Goal: Information Seeking & Learning: Compare options

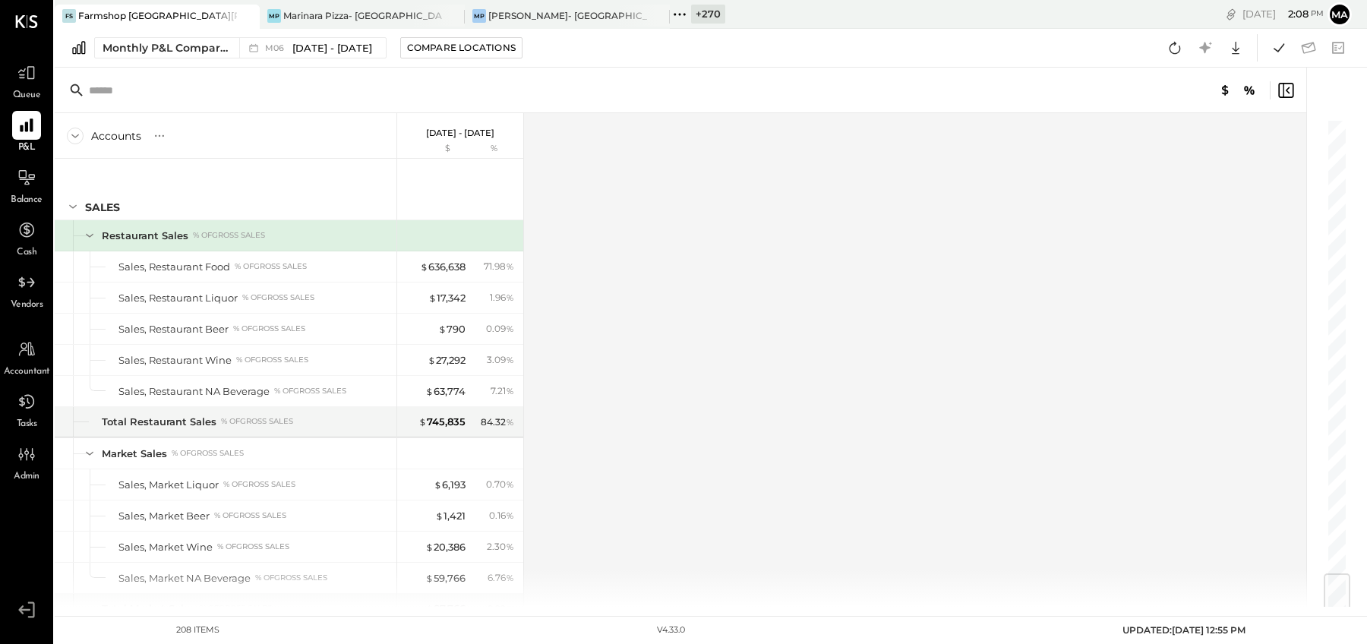
scroll to position [3833, 0]
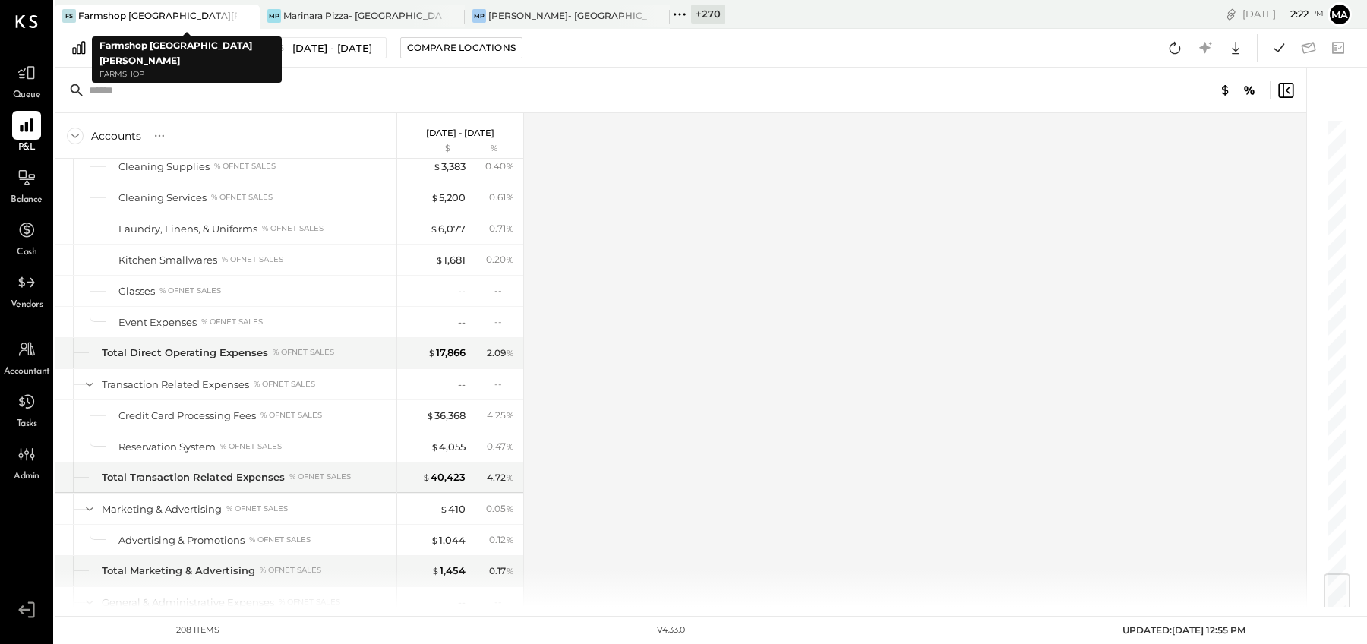
click at [245, 16] on icon at bounding box center [246, 16] width 8 height 8
click at [191, 15] on div "Marinara Pizza- [GEOGRAPHIC_DATA]" at bounding box center [157, 15] width 159 height 13
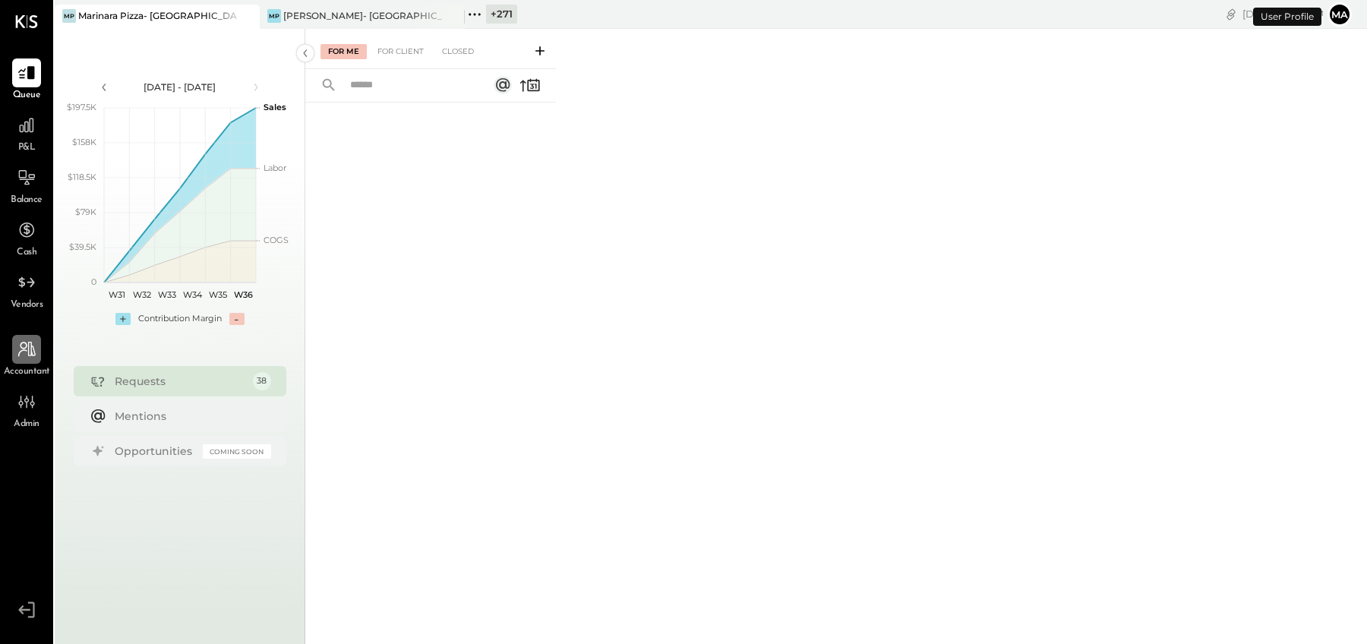
click at [28, 358] on icon at bounding box center [27, 349] width 20 height 20
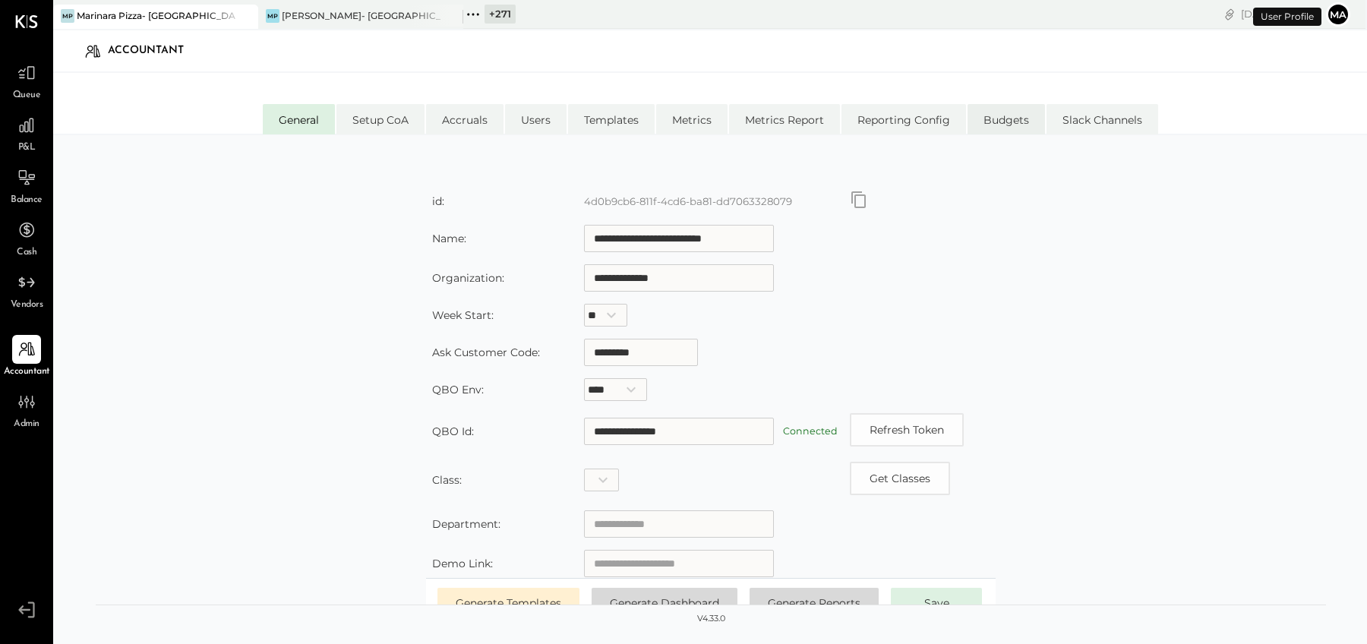
click at [1010, 115] on li "Budgets" at bounding box center [1006, 119] width 77 height 30
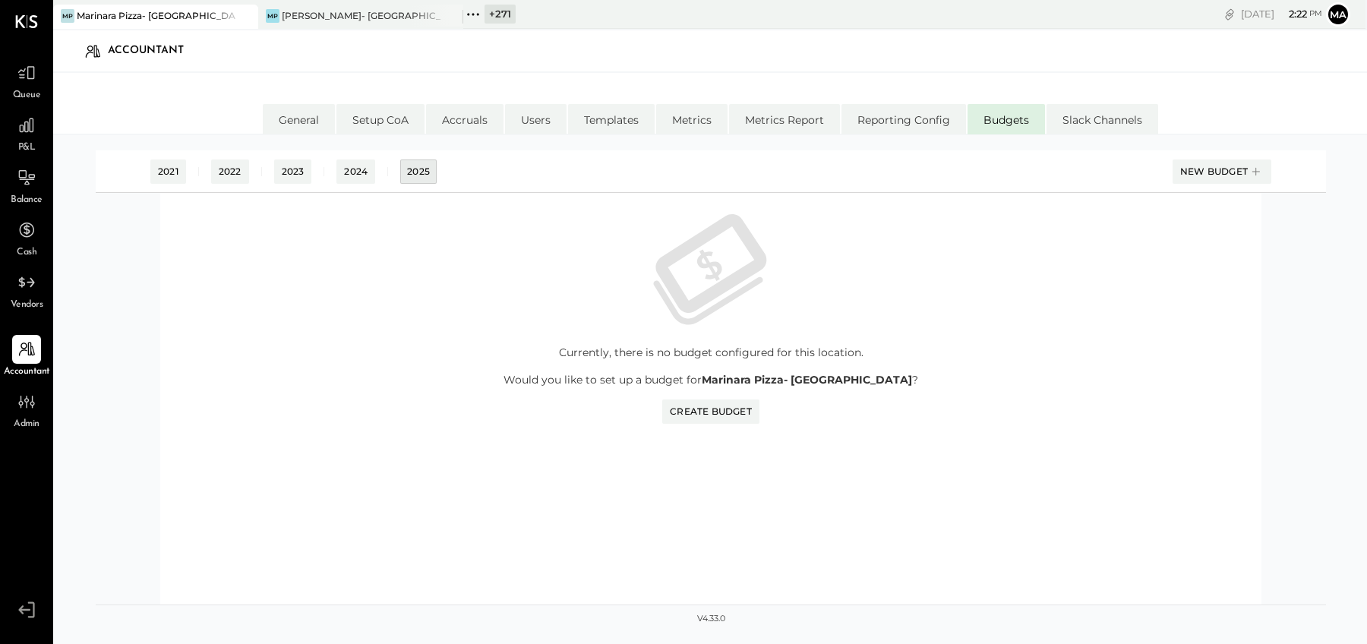
click at [416, 172] on div "2025" at bounding box center [418, 171] width 23 height 13
click at [1218, 169] on div "New Budget" at bounding box center [1222, 171] width 84 height 23
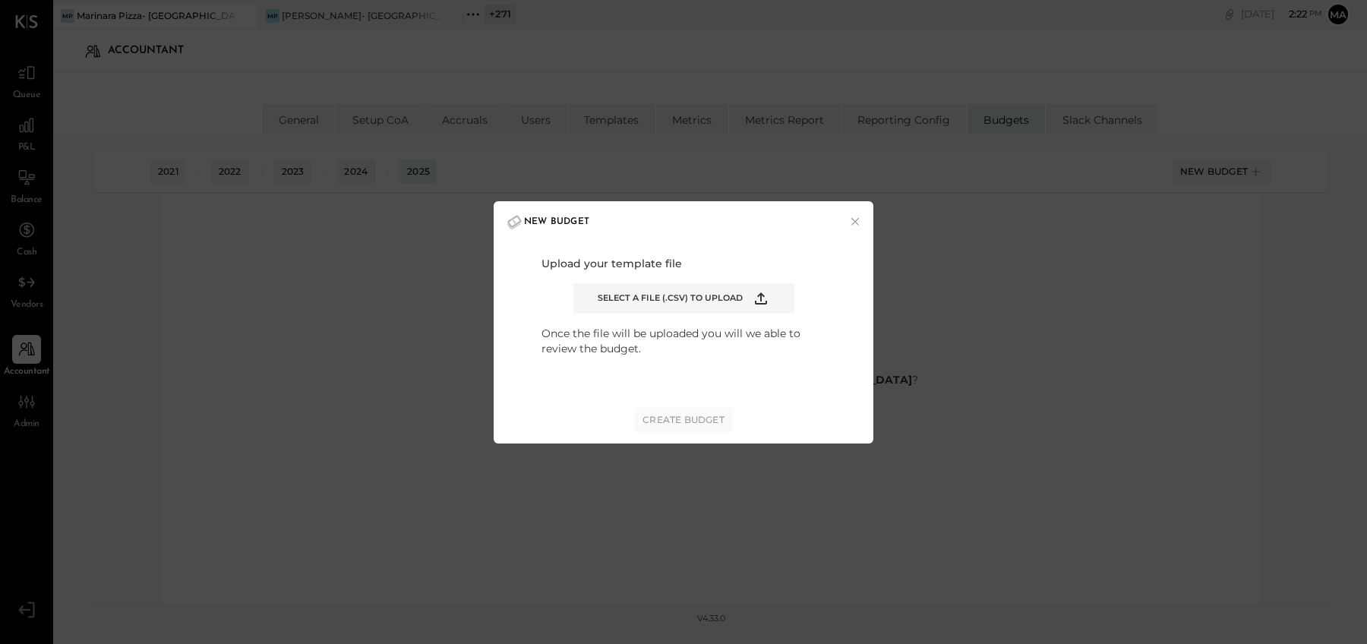
click at [724, 293] on span "Select a file (.csv) to upload" at bounding box center [670, 298] width 145 height 12
click at [0, 0] on input "Select a file (.csv) to upload" at bounding box center [0, 0] width 0 height 0
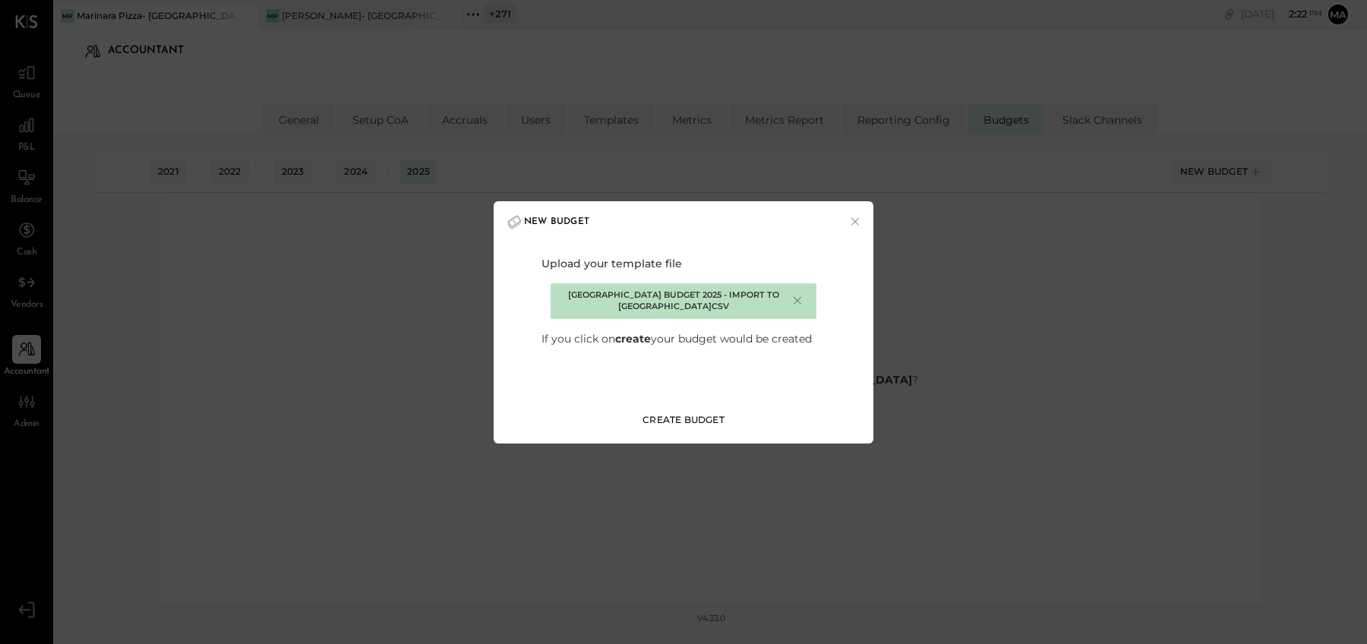
click at [701, 422] on div "Create Budget" at bounding box center [684, 419] width 82 height 13
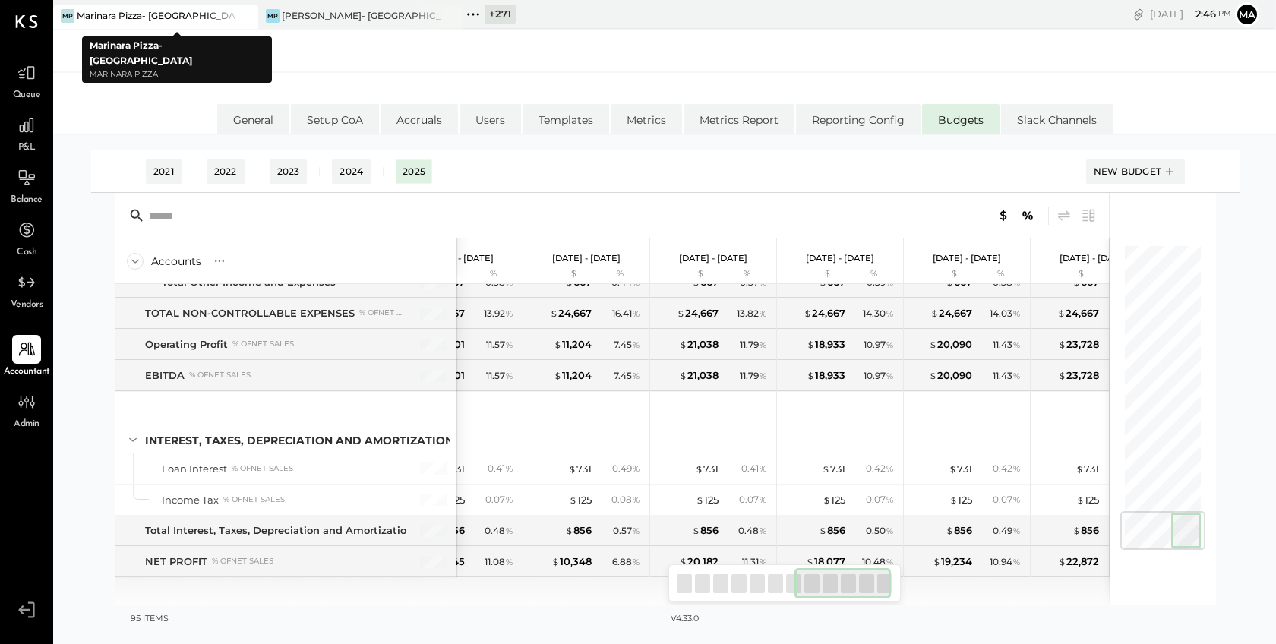
click at [241, 15] on icon at bounding box center [244, 16] width 19 height 18
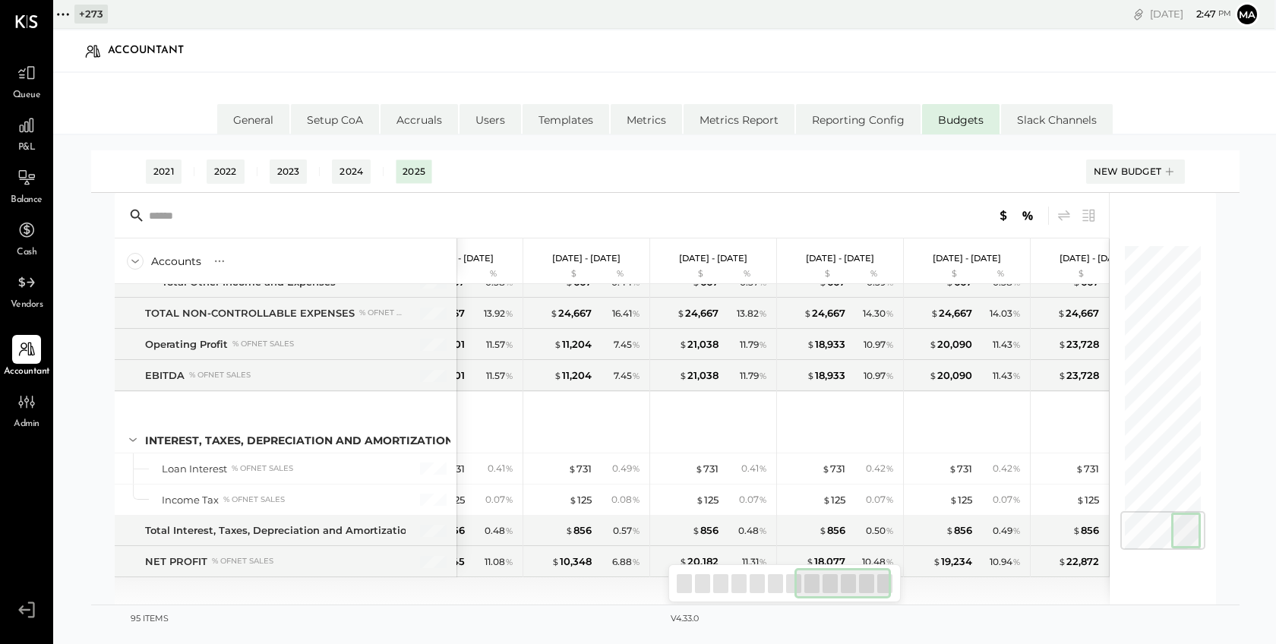
click at [65, 13] on icon at bounding box center [63, 15] width 20 height 20
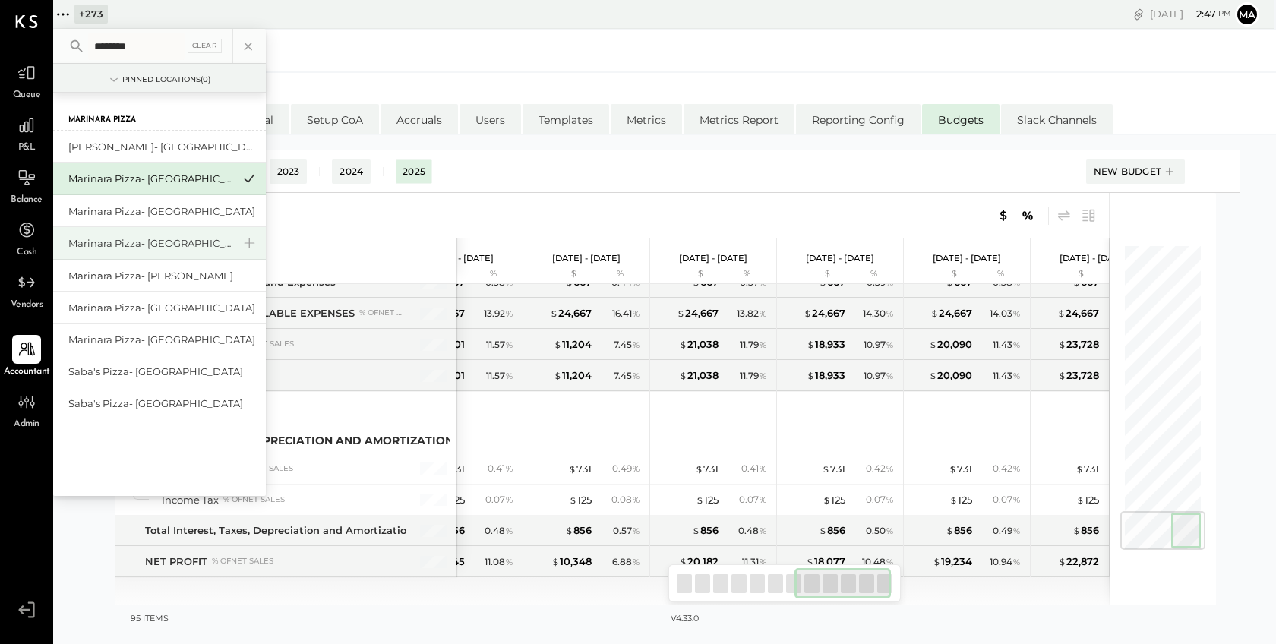
type input "********"
click at [181, 239] on div "Marinara Pizza- [GEOGRAPHIC_DATA]." at bounding box center [150, 243] width 164 height 14
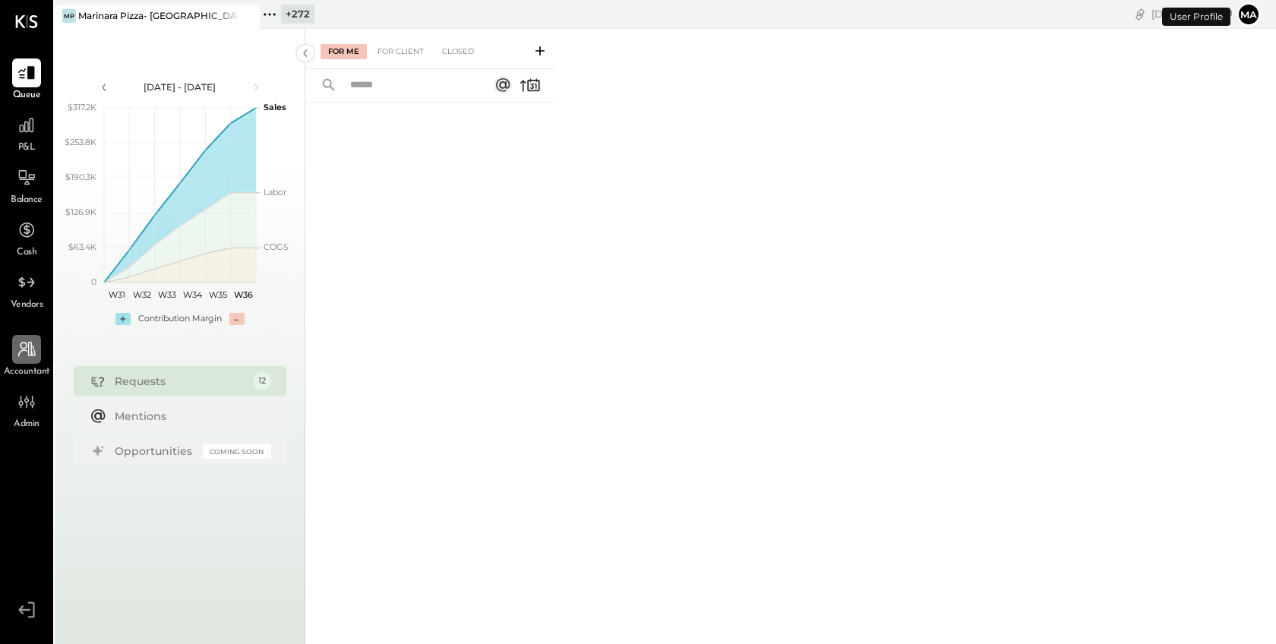
click at [29, 350] on icon at bounding box center [27, 349] width 20 height 20
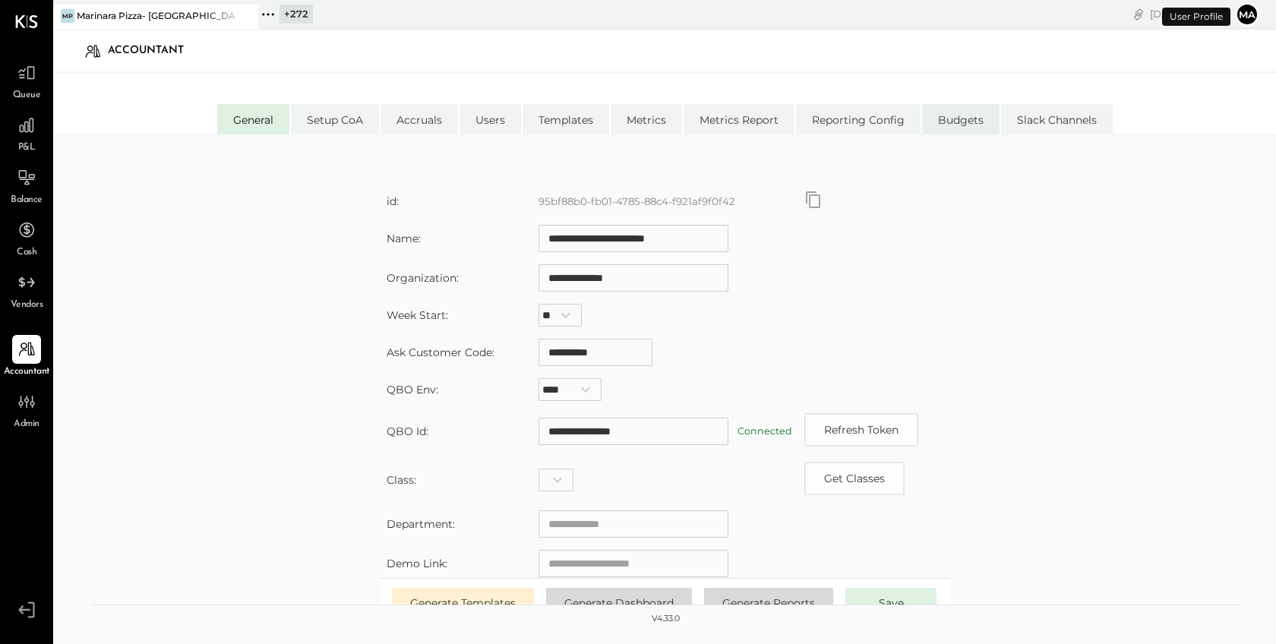
click at [961, 118] on li "Budgets" at bounding box center [960, 119] width 77 height 30
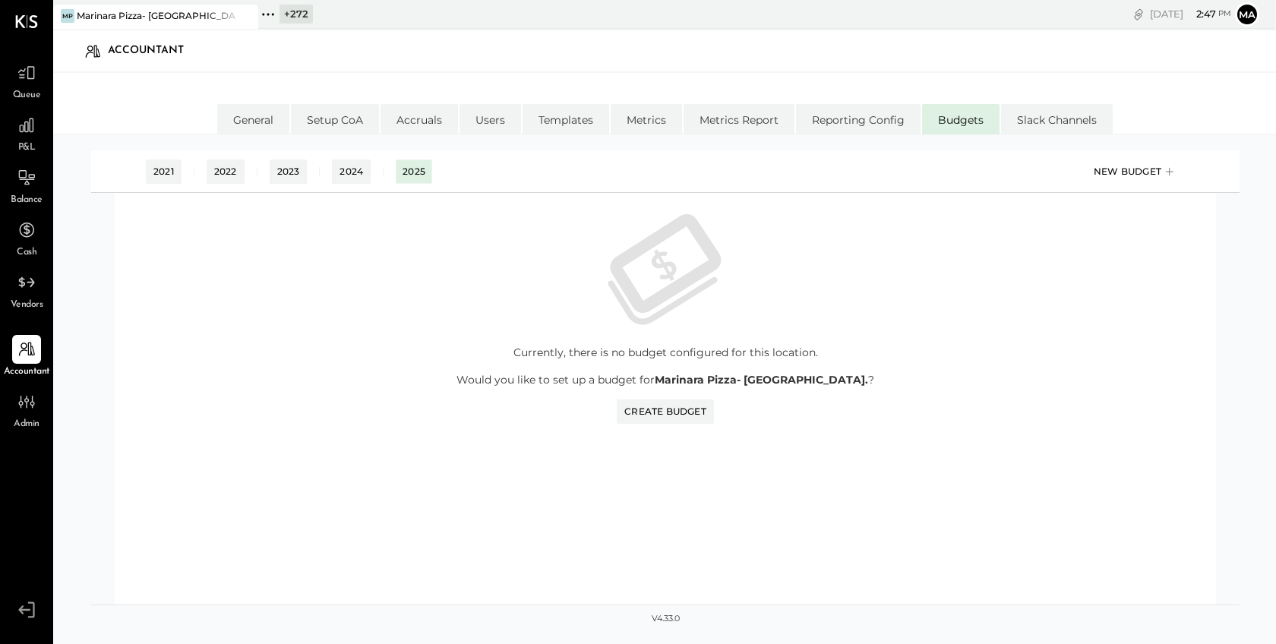
click at [1137, 167] on div "New Budget" at bounding box center [1136, 171] width 84 height 23
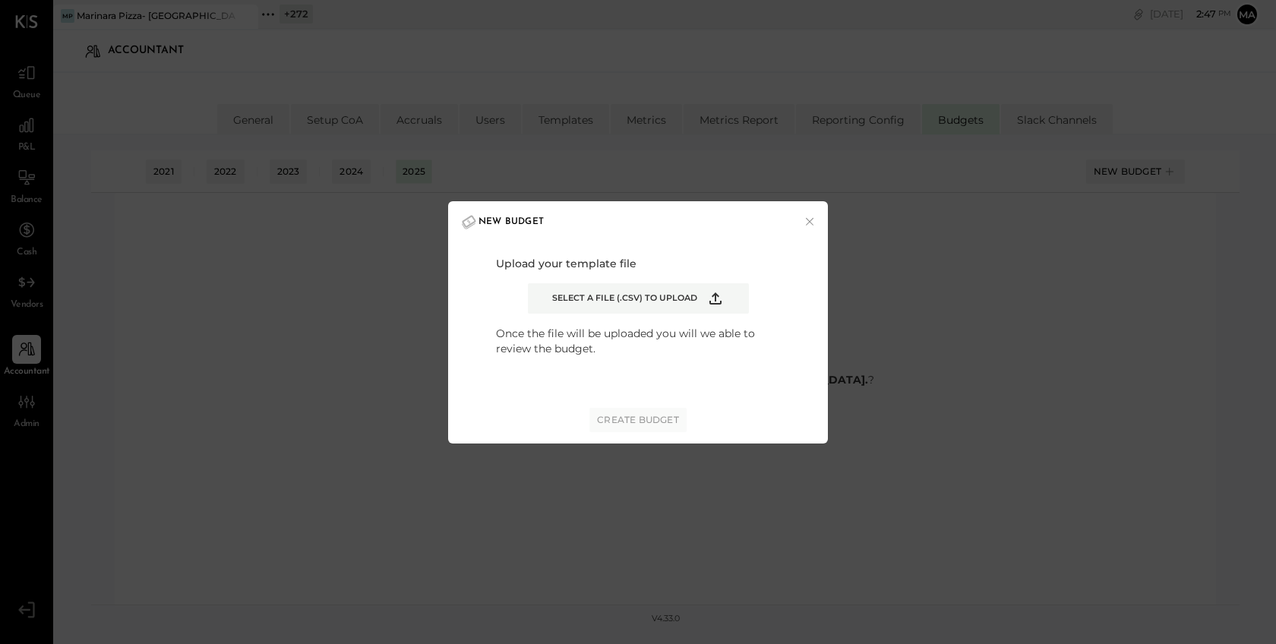
click at [642, 294] on span "Select a file (.csv) to upload" at bounding box center [624, 298] width 145 height 12
click at [0, 0] on input "Select a file (.csv) to upload" at bounding box center [0, 0] width 0 height 0
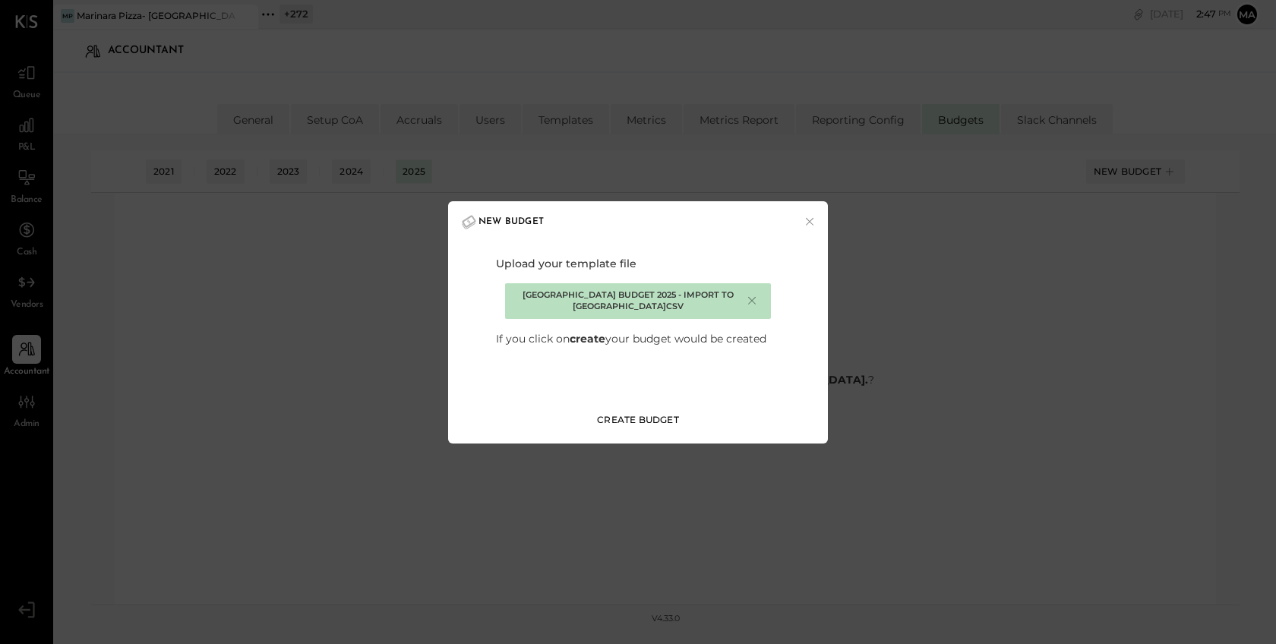
click at [633, 417] on div "Create Budget" at bounding box center [638, 419] width 82 height 13
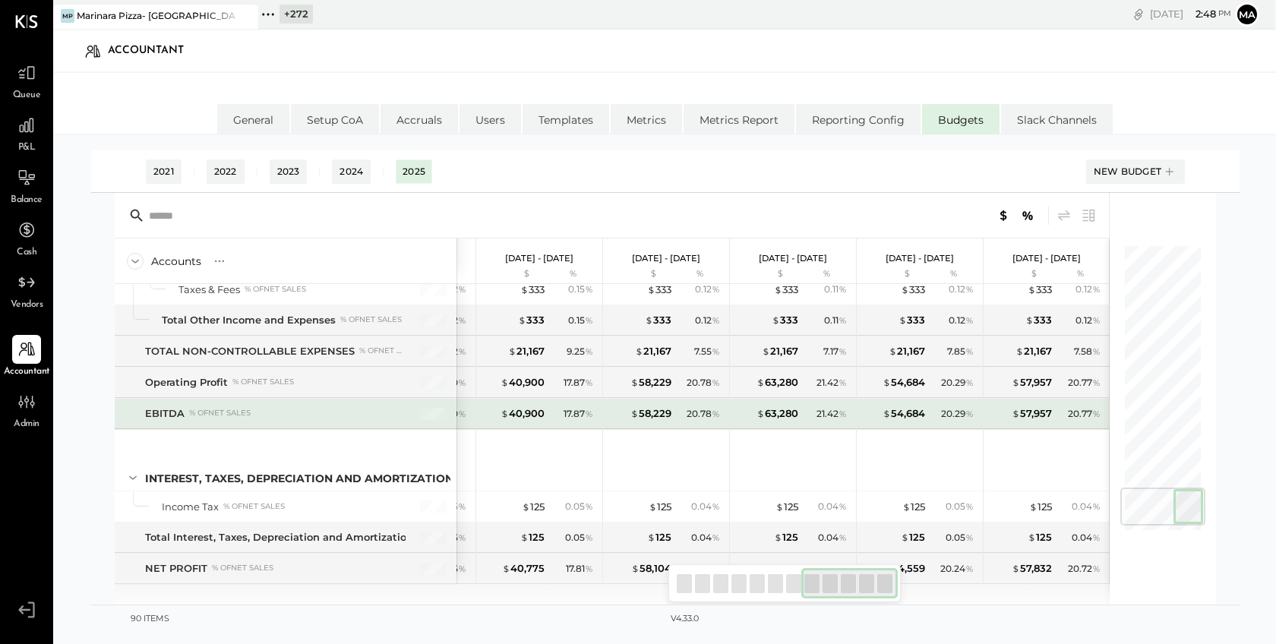
scroll to position [2162, 0]
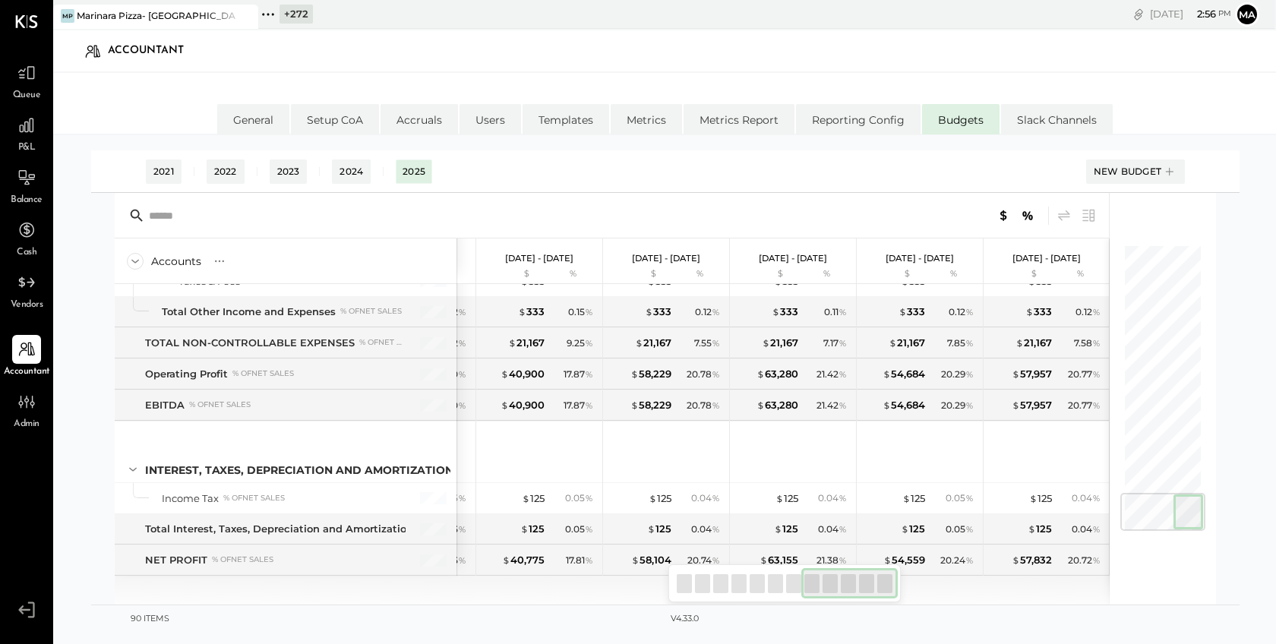
click at [231, 20] on div at bounding box center [231, 16] width 53 height 22
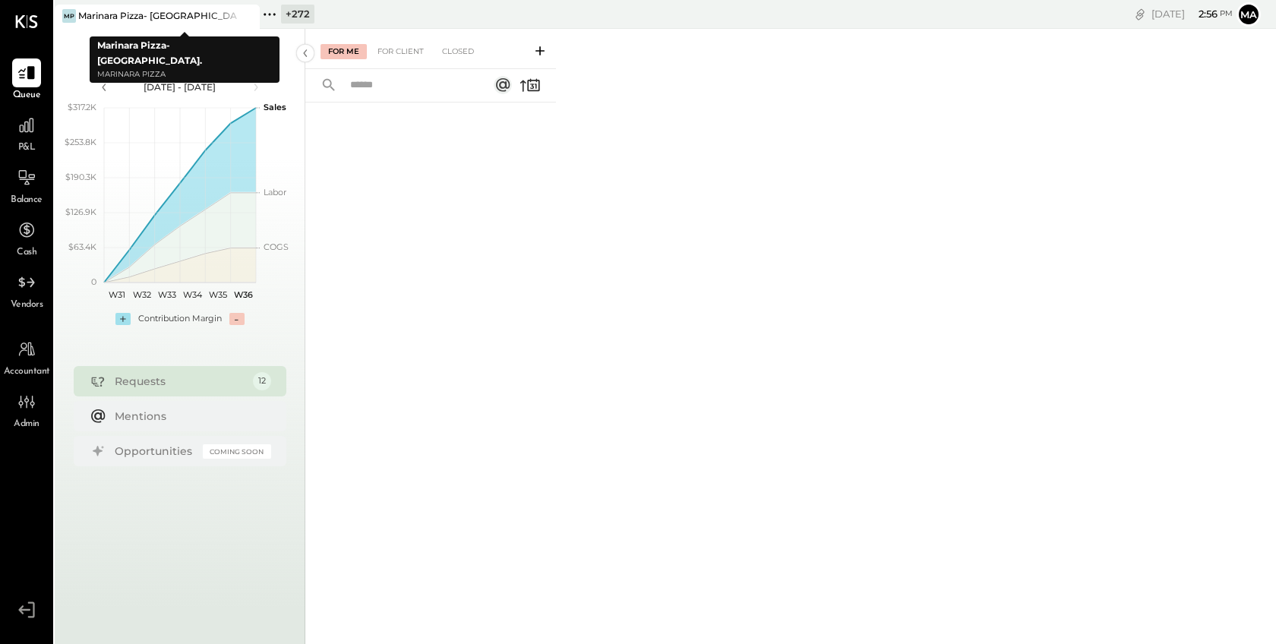
click at [251, 14] on icon at bounding box center [246, 16] width 19 height 18
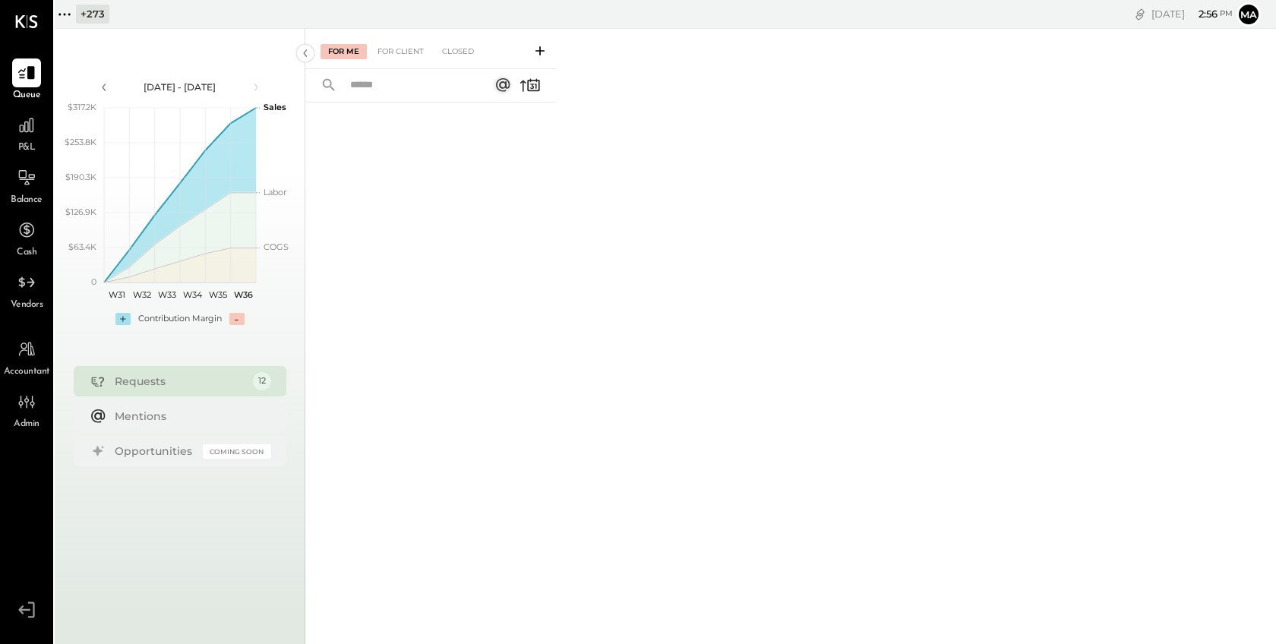
click at [68, 12] on icon at bounding box center [65, 15] width 20 height 20
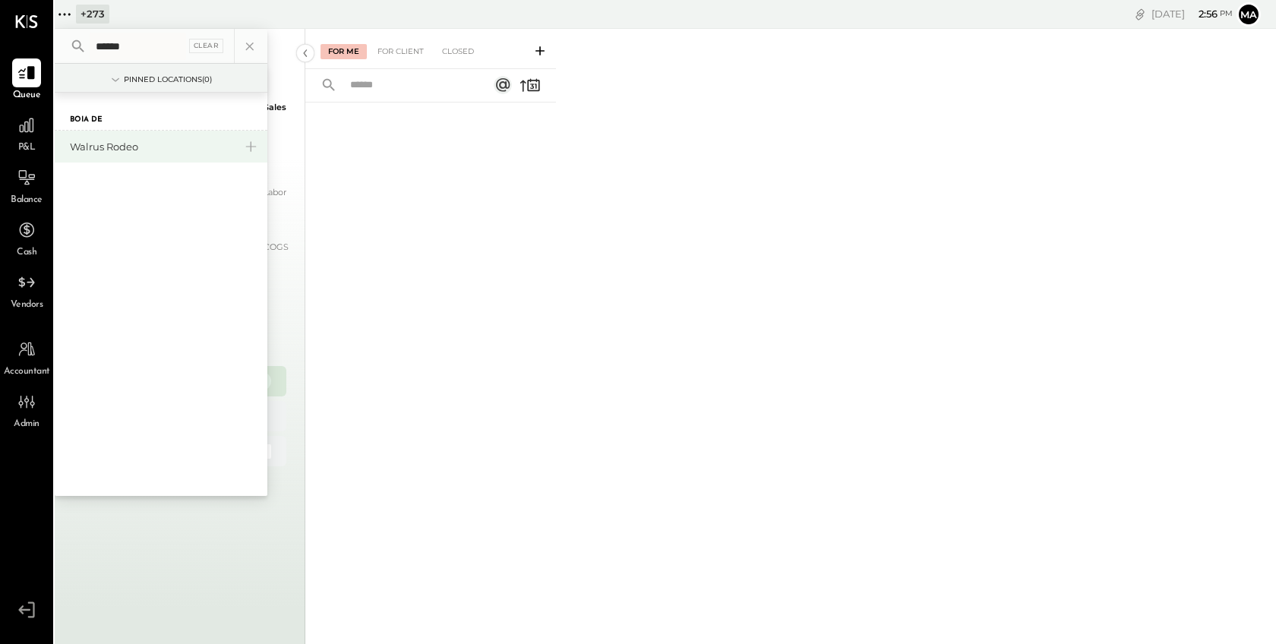
type input "******"
click at [141, 148] on div "Walrus Rodeo" at bounding box center [152, 147] width 164 height 14
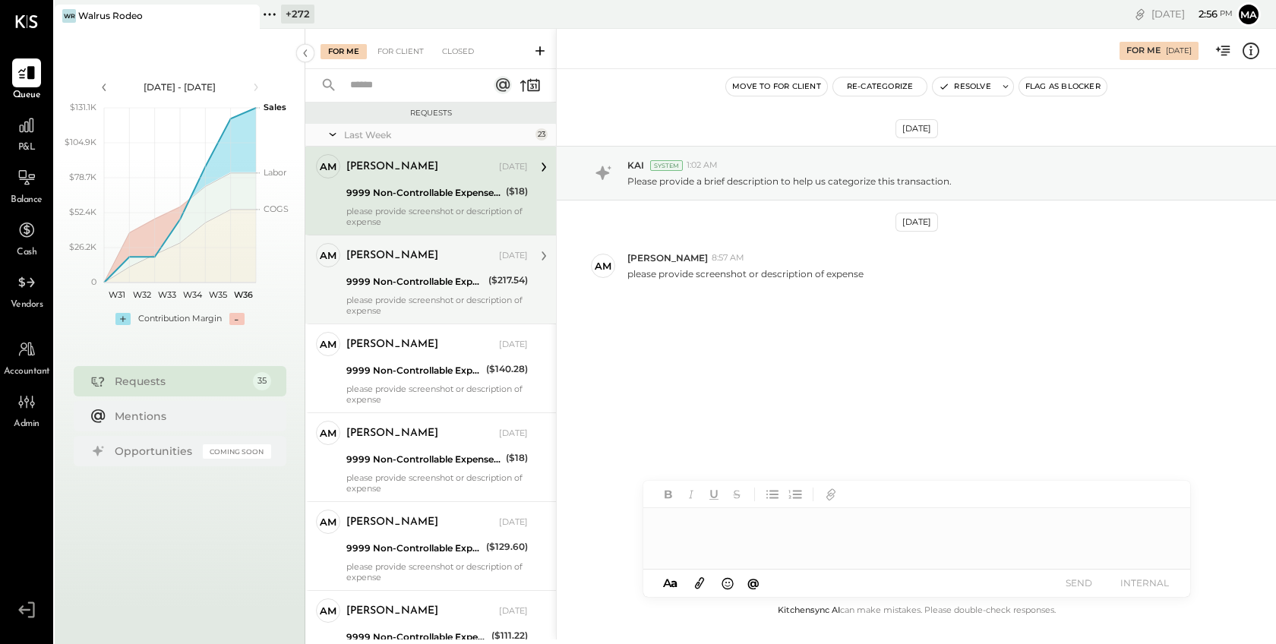
click at [403, 289] on div "9999 Non-Controllable Expenses:Other Income and Expenses:To Be Classified P&L" at bounding box center [414, 281] width 137 height 15
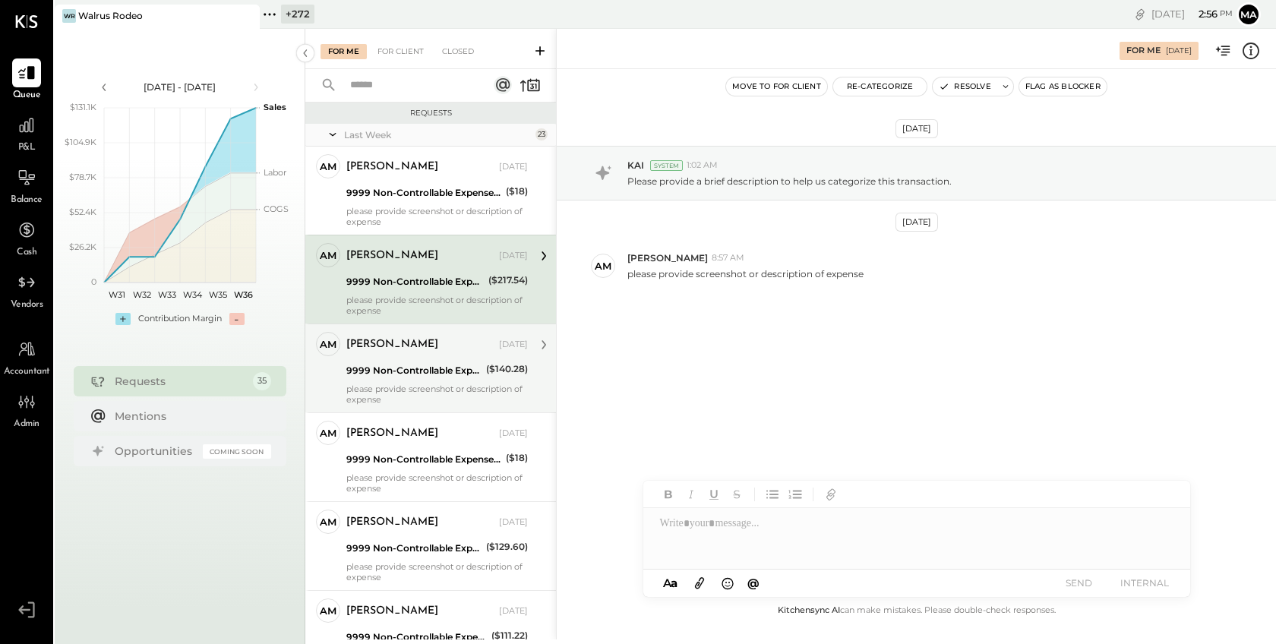
click at [412, 384] on div "please provide screenshot or description of expense" at bounding box center [437, 394] width 182 height 21
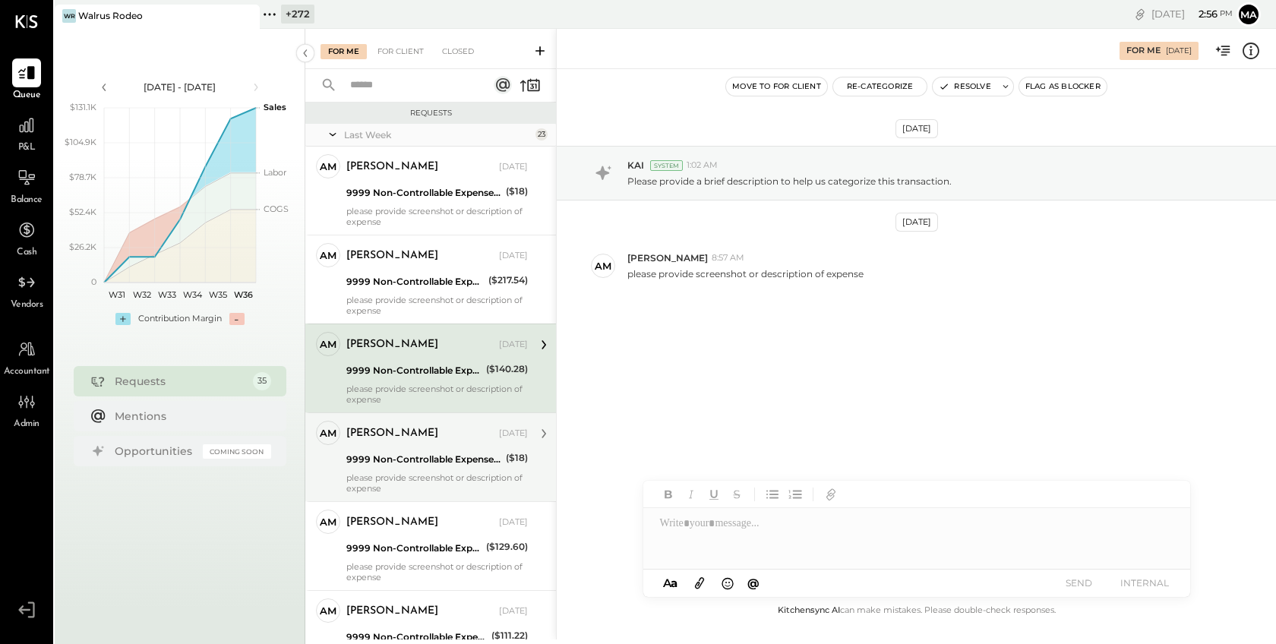
click at [414, 437] on div "Alex Meyer" at bounding box center [421, 433] width 150 height 15
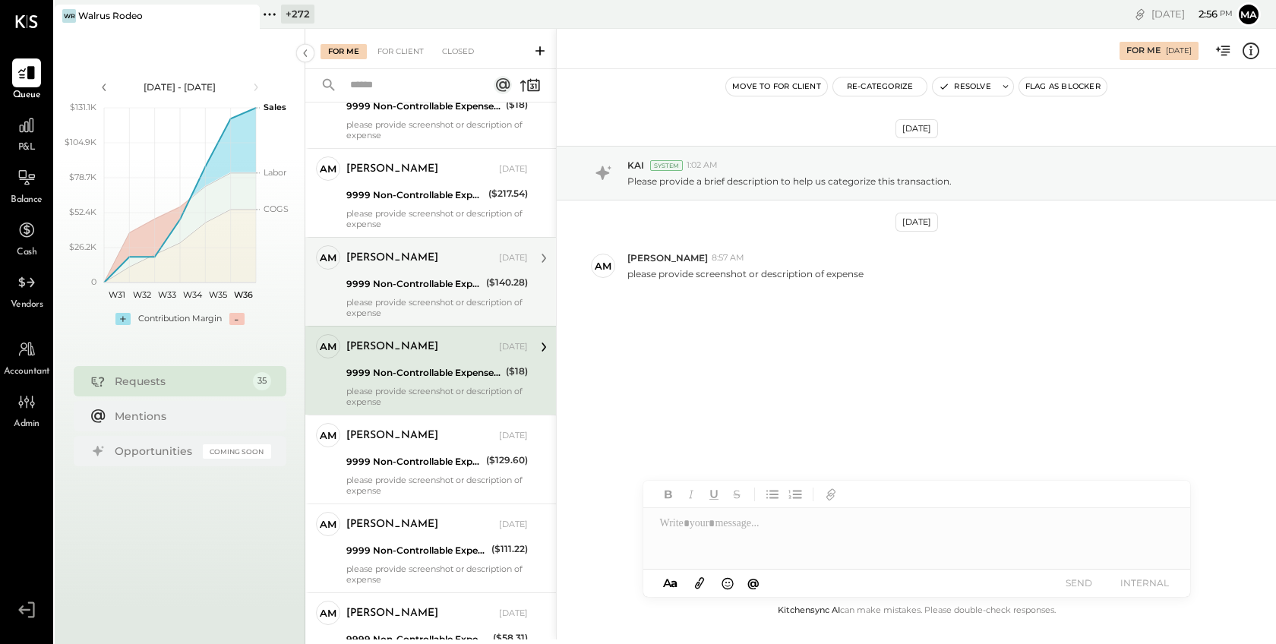
scroll to position [121, 0]
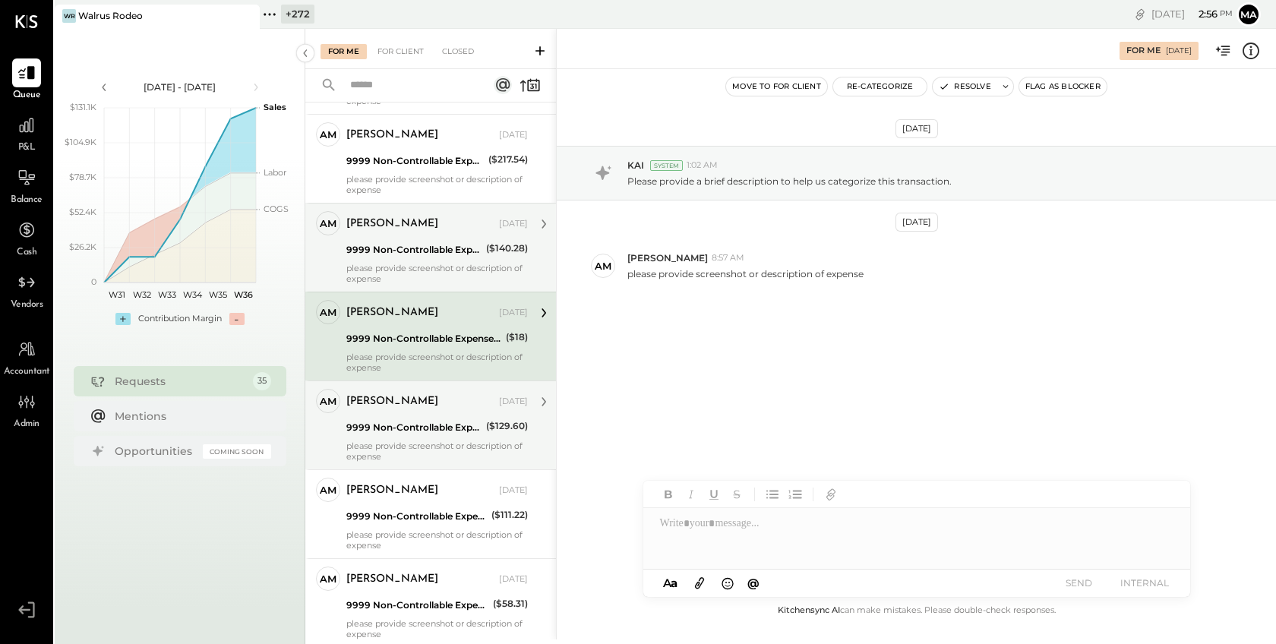
click at [414, 437] on div "Alex Meyer Sep 01, 2025 9999 Non-Controllable Expenses:Other Income and Expense…" at bounding box center [437, 425] width 182 height 73
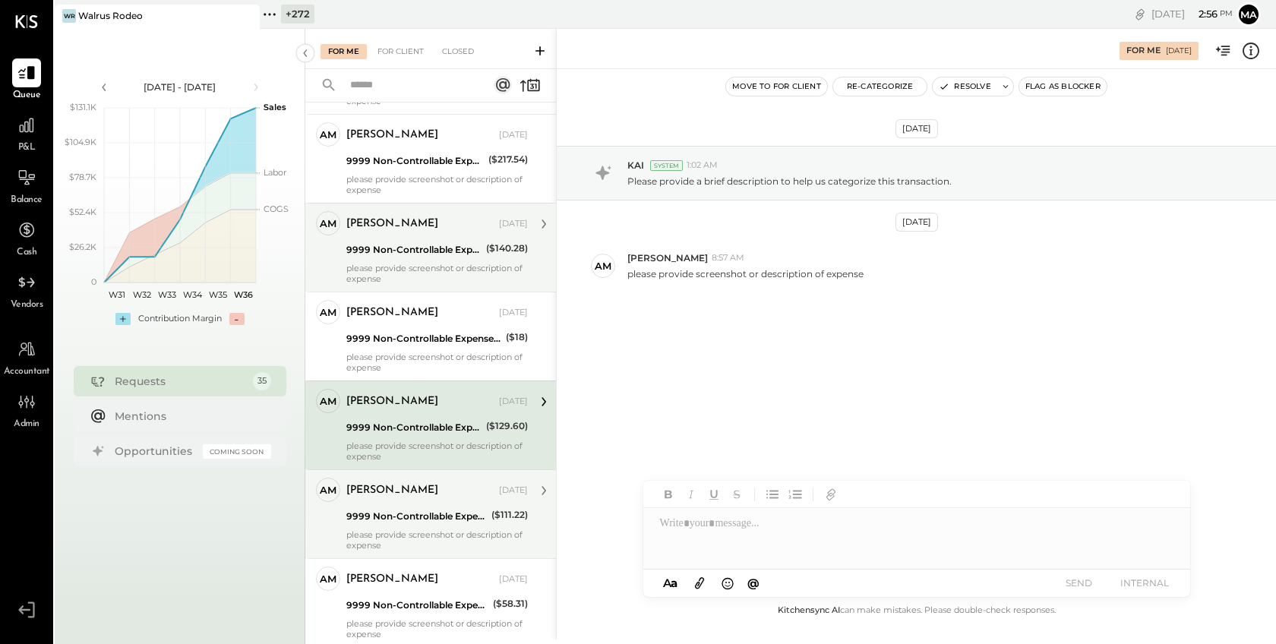
click at [396, 526] on div "Alex Meyer Sep 01, 2025 9999 Non-Controllable Expenses:Other Income and Expense…" at bounding box center [437, 514] width 182 height 73
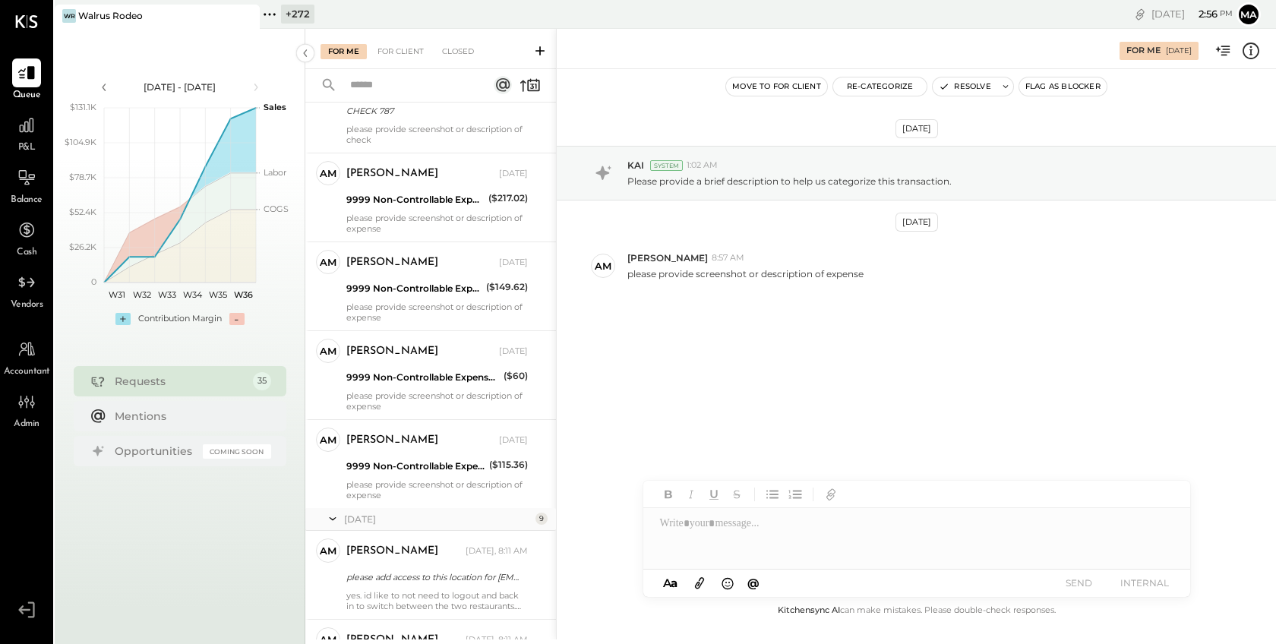
scroll to position [1706, 0]
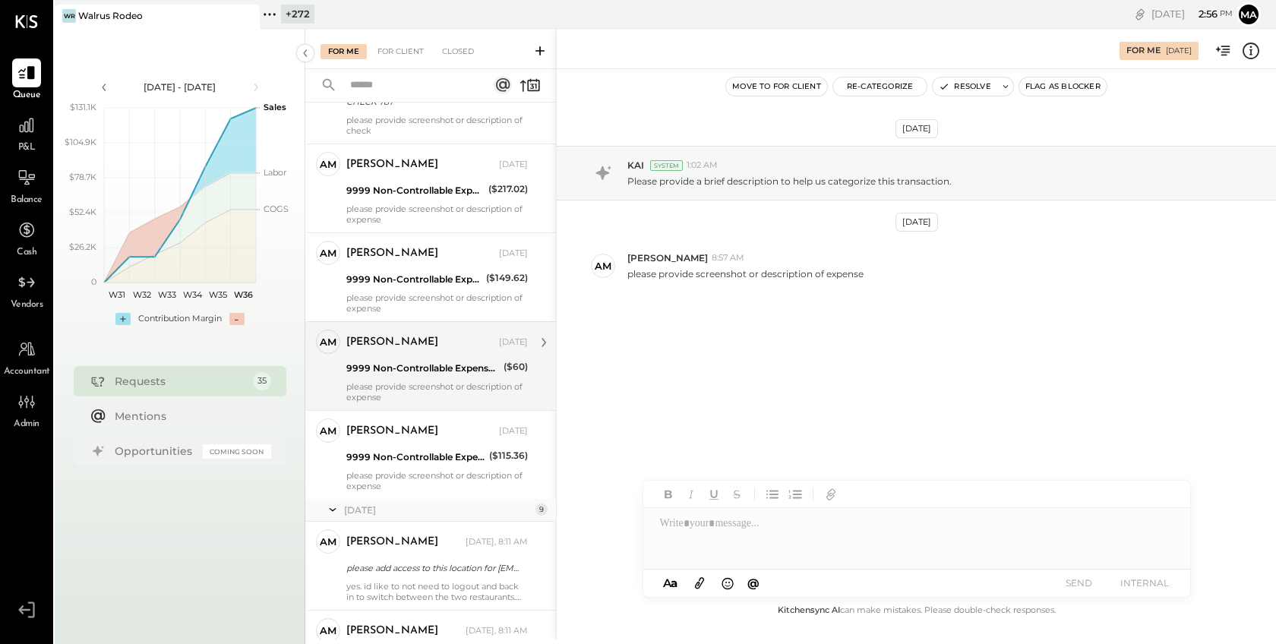
click at [362, 374] on div "9999 Non-Controllable Expenses:Other Income and Expenses:To Be Classified P&L" at bounding box center [422, 368] width 153 height 15
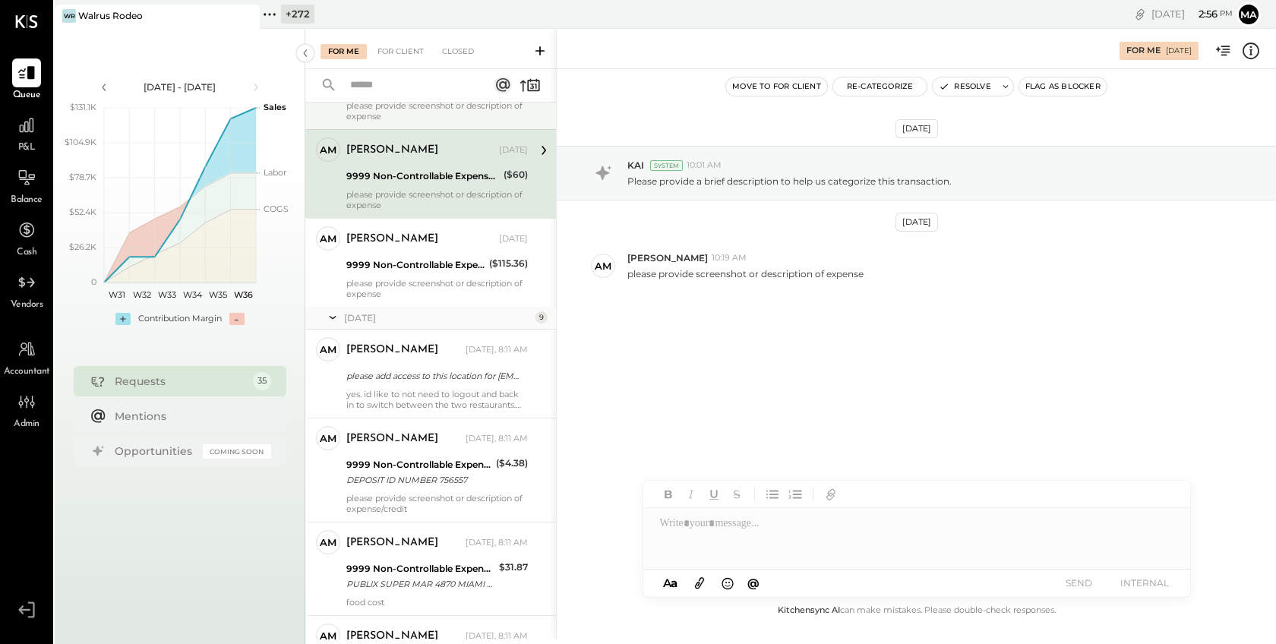
scroll to position [1900, 0]
click at [30, 131] on icon at bounding box center [27, 125] width 20 height 20
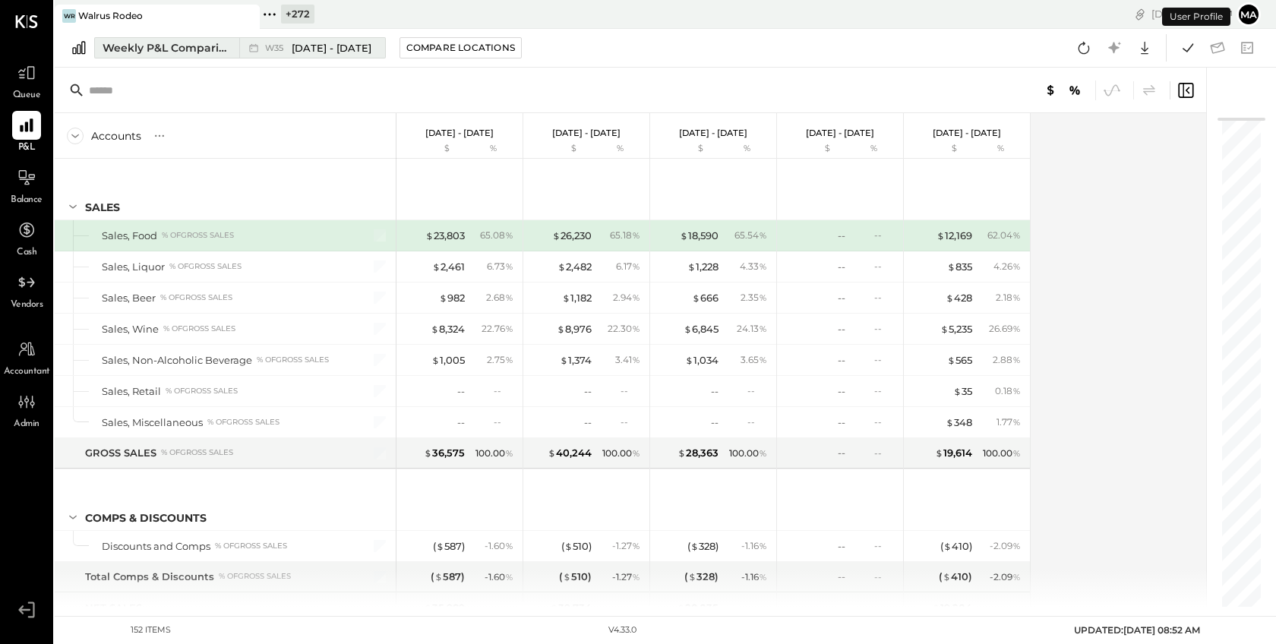
click at [328, 49] on span "Aug 25 - 31, 2025" at bounding box center [332, 48] width 80 height 14
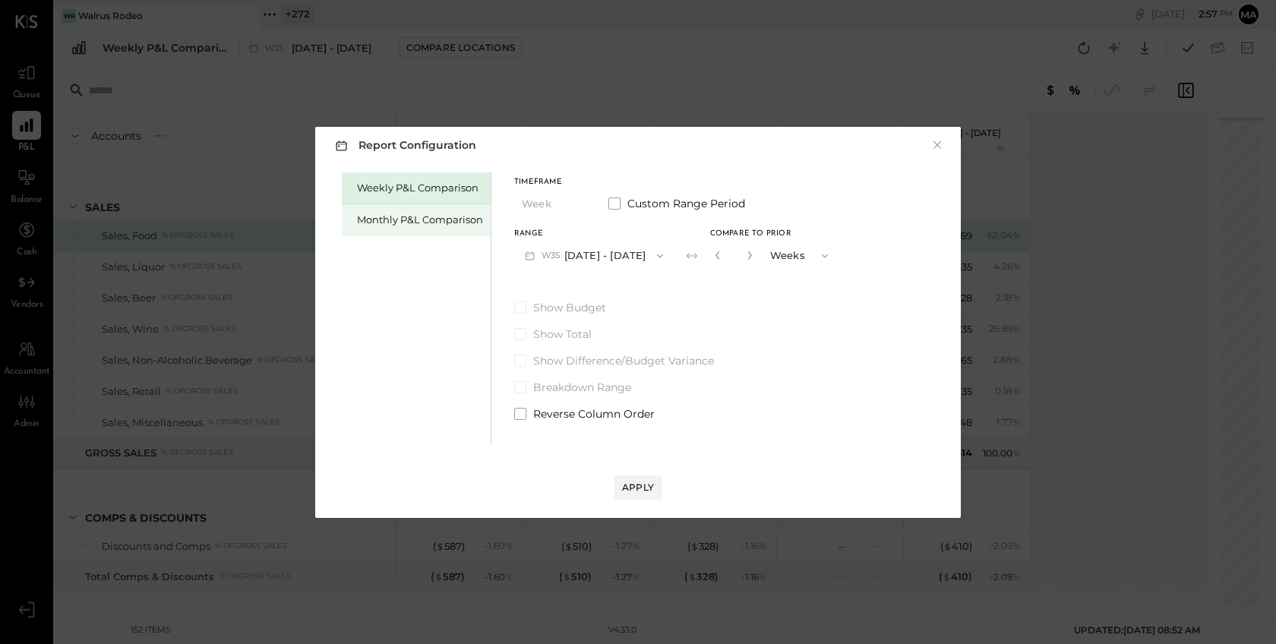
click at [424, 218] on div "Monthly P&L Comparison" at bounding box center [420, 220] width 126 height 14
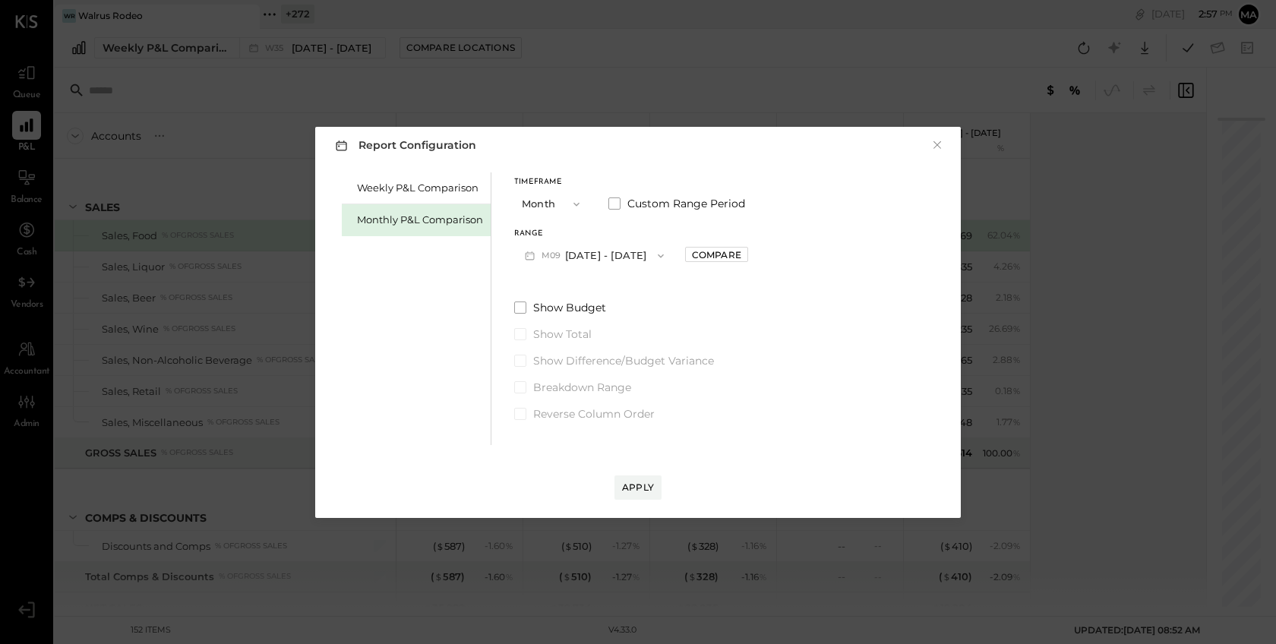
click at [630, 257] on button "M09 Sep 1 - 30, 2025" at bounding box center [594, 256] width 160 height 28
click at [587, 321] on span "[DATE] - [DATE]" at bounding box center [588, 320] width 72 height 13
click at [692, 254] on div "Compare" at bounding box center [716, 254] width 49 height 13
click at [746, 255] on icon "button" at bounding box center [750, 255] width 9 height 9
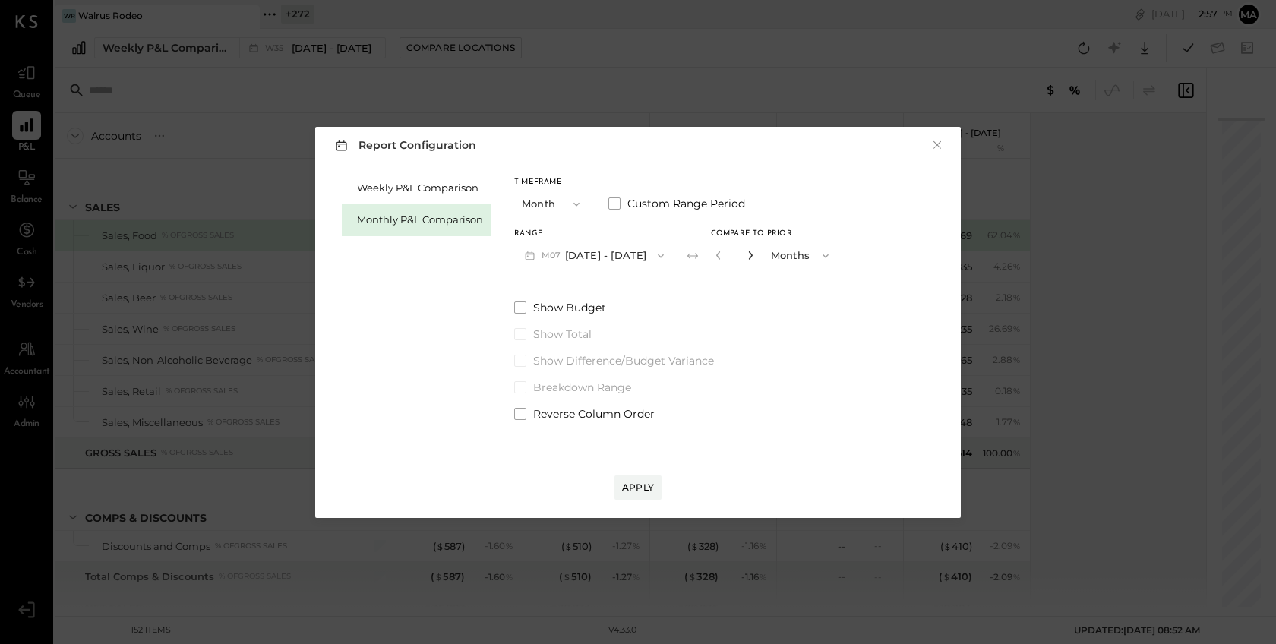
click at [746, 255] on icon "button" at bounding box center [750, 255] width 9 height 9
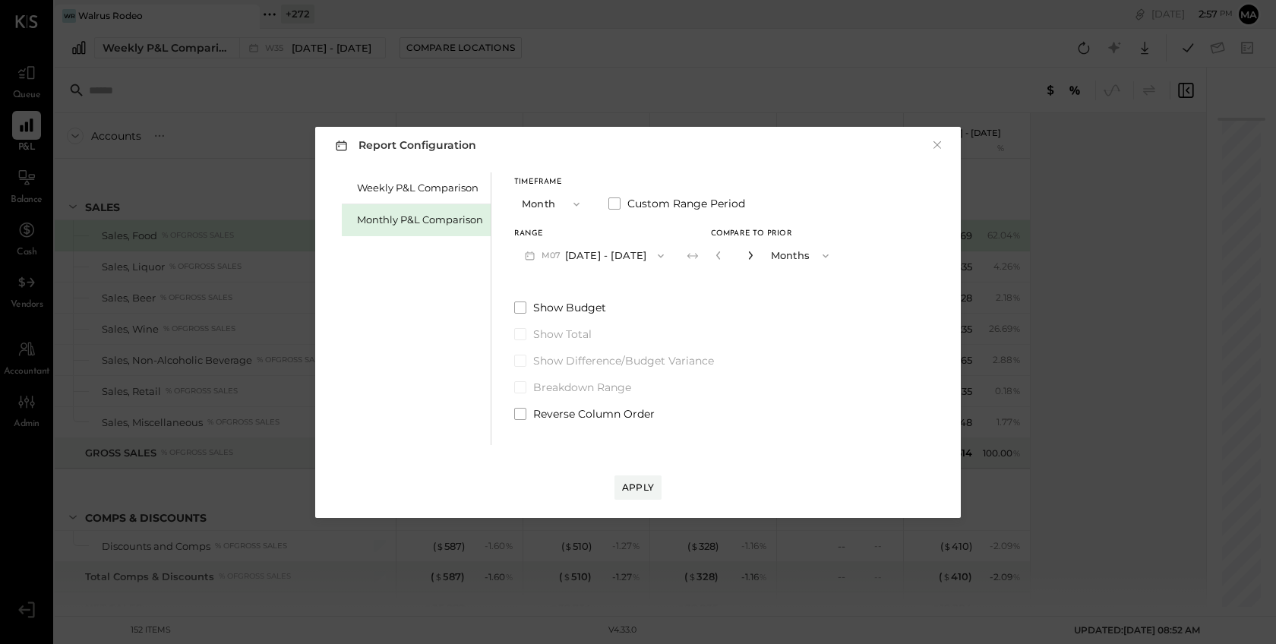
click at [746, 255] on icon "button" at bounding box center [750, 255] width 9 height 9
type input "**"
click at [633, 485] on div "Apply" at bounding box center [638, 487] width 32 height 13
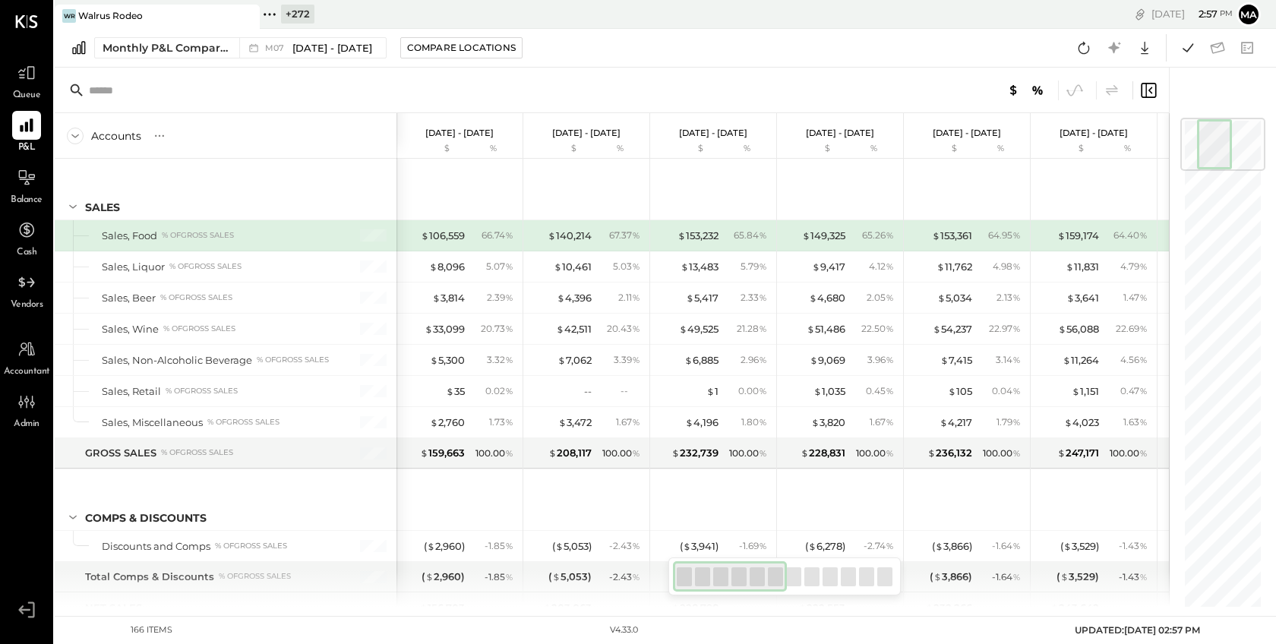
click at [273, 16] on icon at bounding box center [270, 15] width 20 height 20
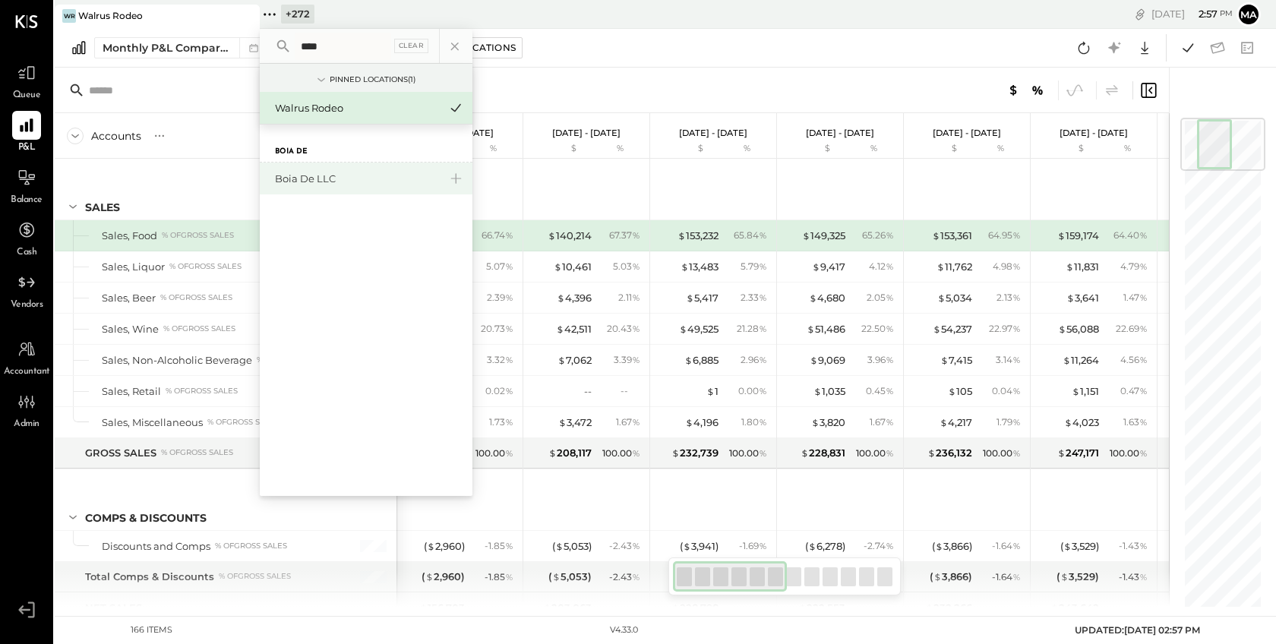
type input "****"
click at [305, 174] on div "Boia De LLC" at bounding box center [357, 179] width 164 height 14
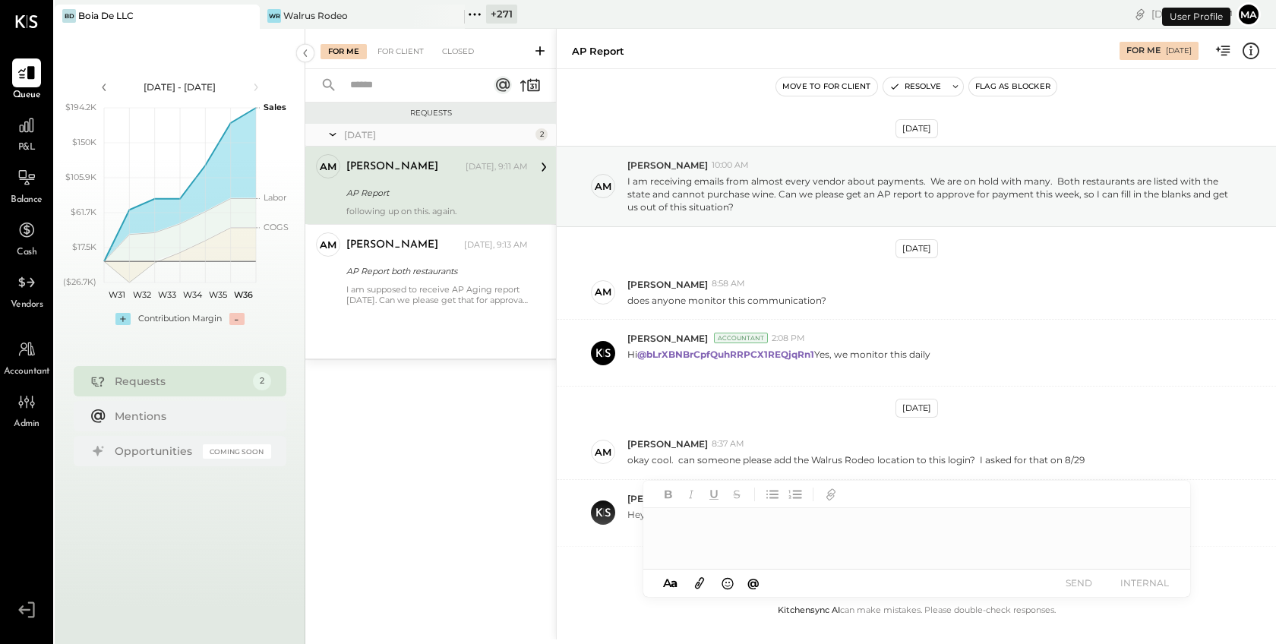
scroll to position [151, 0]
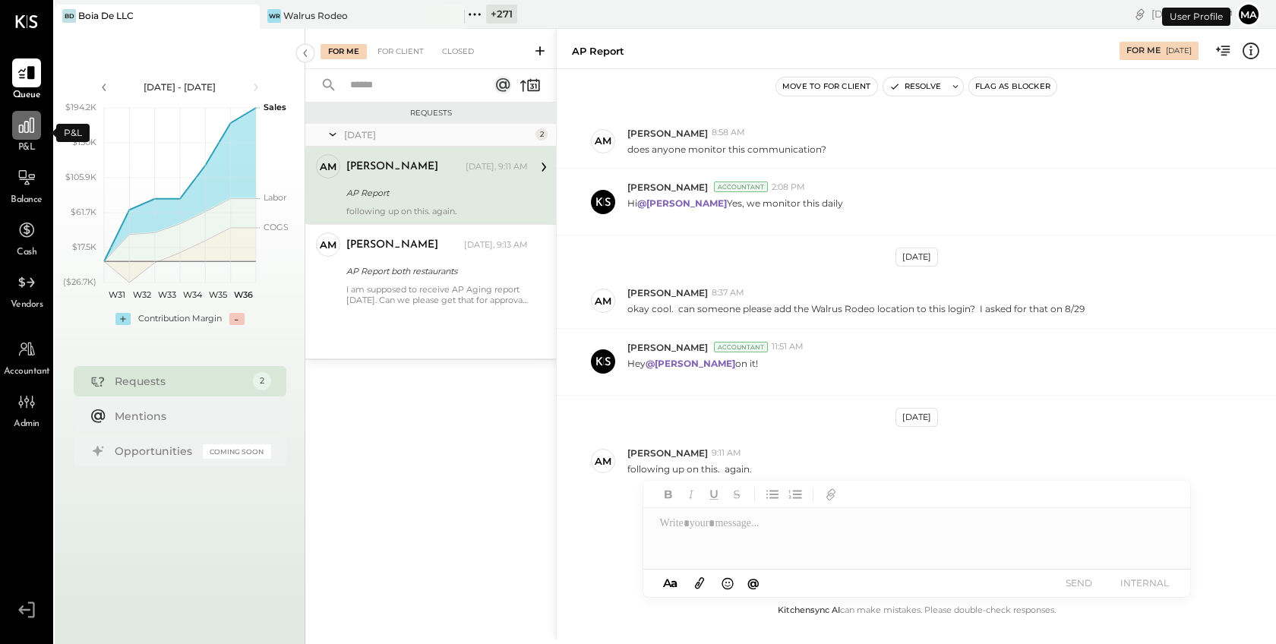
click at [30, 137] on div at bounding box center [26, 125] width 29 height 29
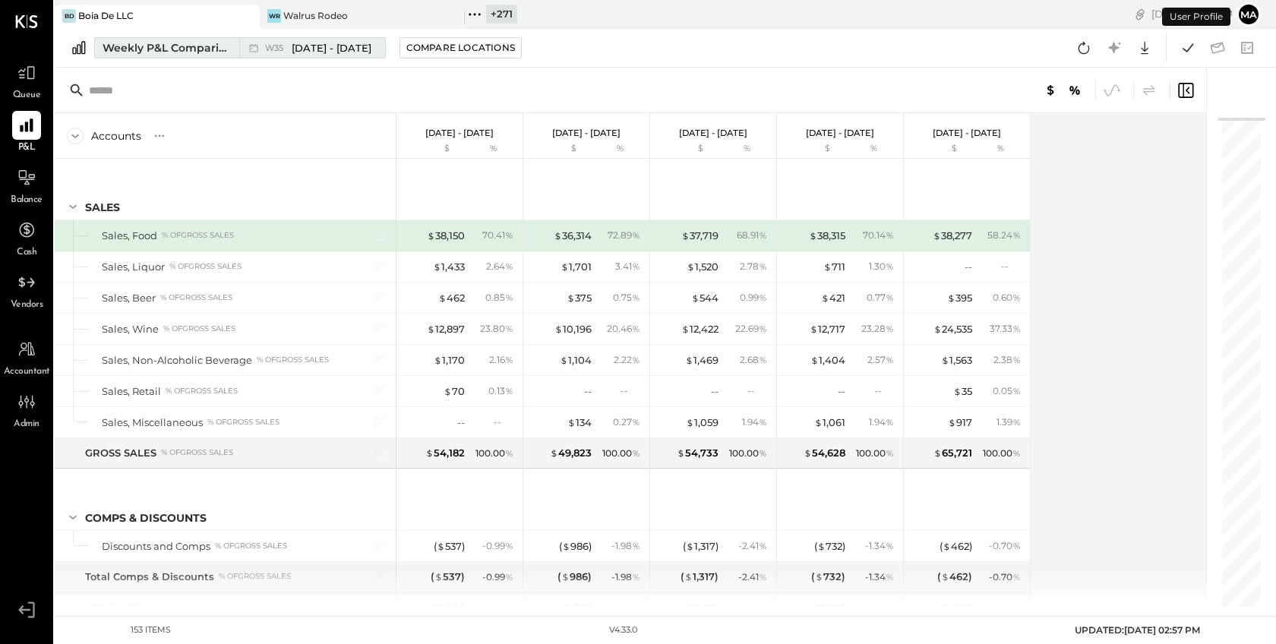
click at [261, 45] on div "W35 Aug 25 - 31, 2025" at bounding box center [308, 48] width 138 height 20
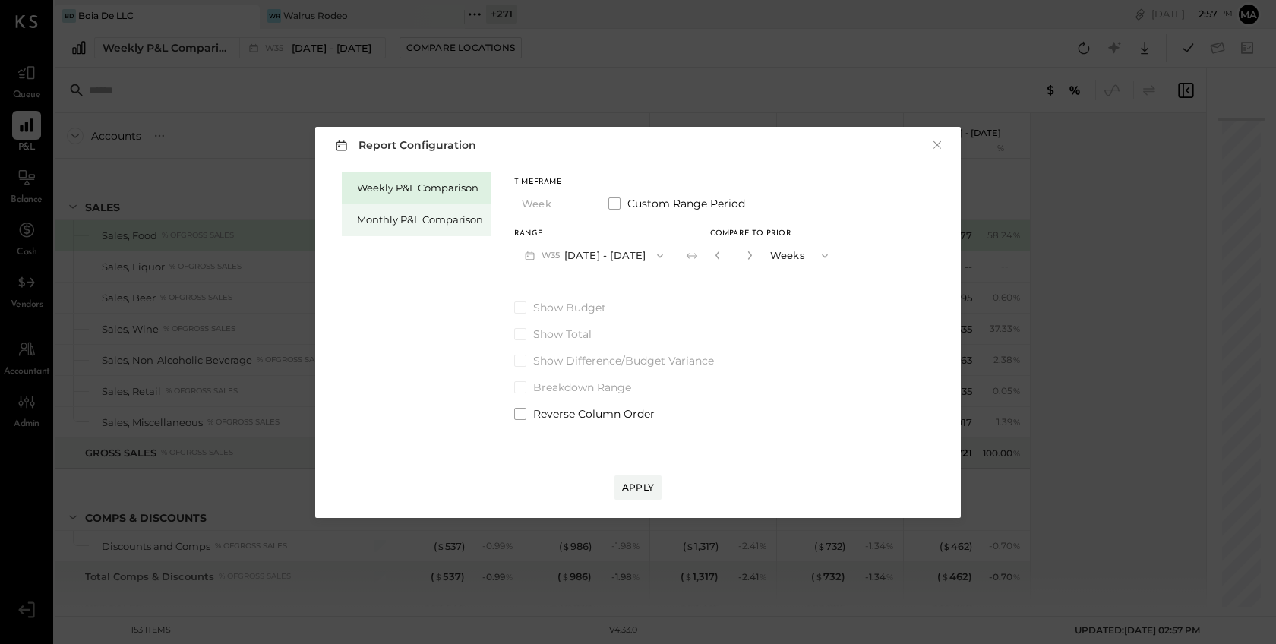
click at [439, 225] on div "Monthly P&L Comparison" at bounding box center [420, 220] width 126 height 14
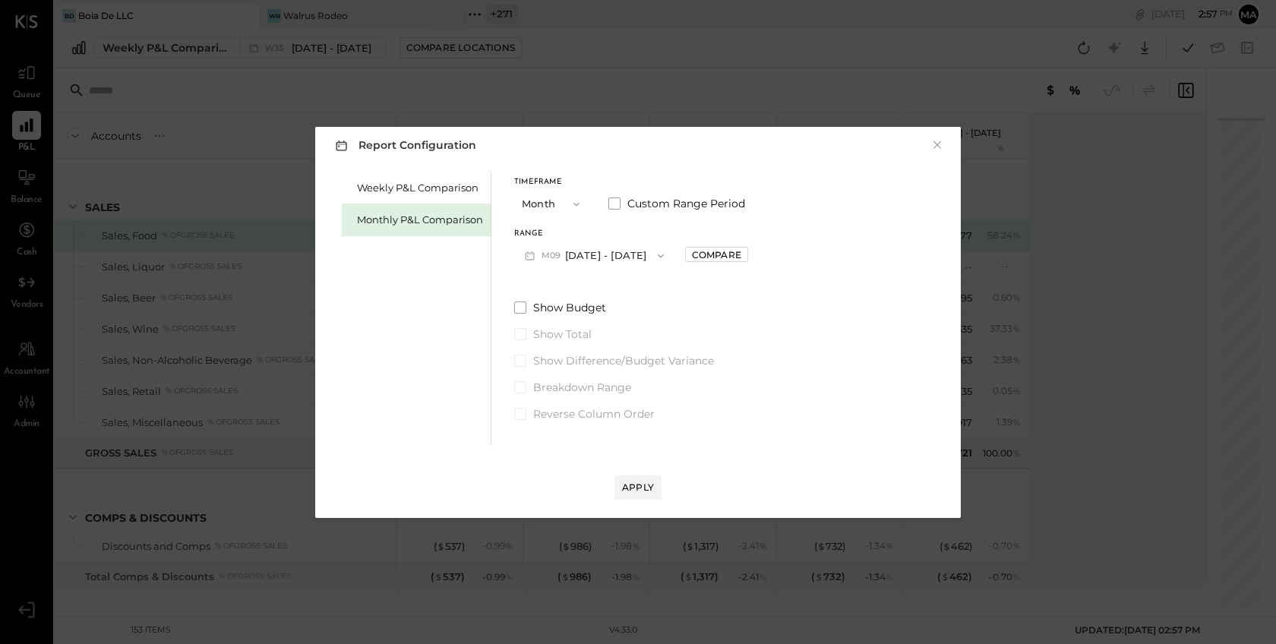
click at [647, 253] on span "button" at bounding box center [657, 256] width 20 height 12
click at [624, 317] on div "M07 Jul 1 - 31, 2025" at bounding box center [601, 322] width 173 height 32
click at [695, 249] on div "Compare" at bounding box center [716, 254] width 49 height 13
click at [746, 252] on icon "button" at bounding box center [750, 255] width 9 height 9
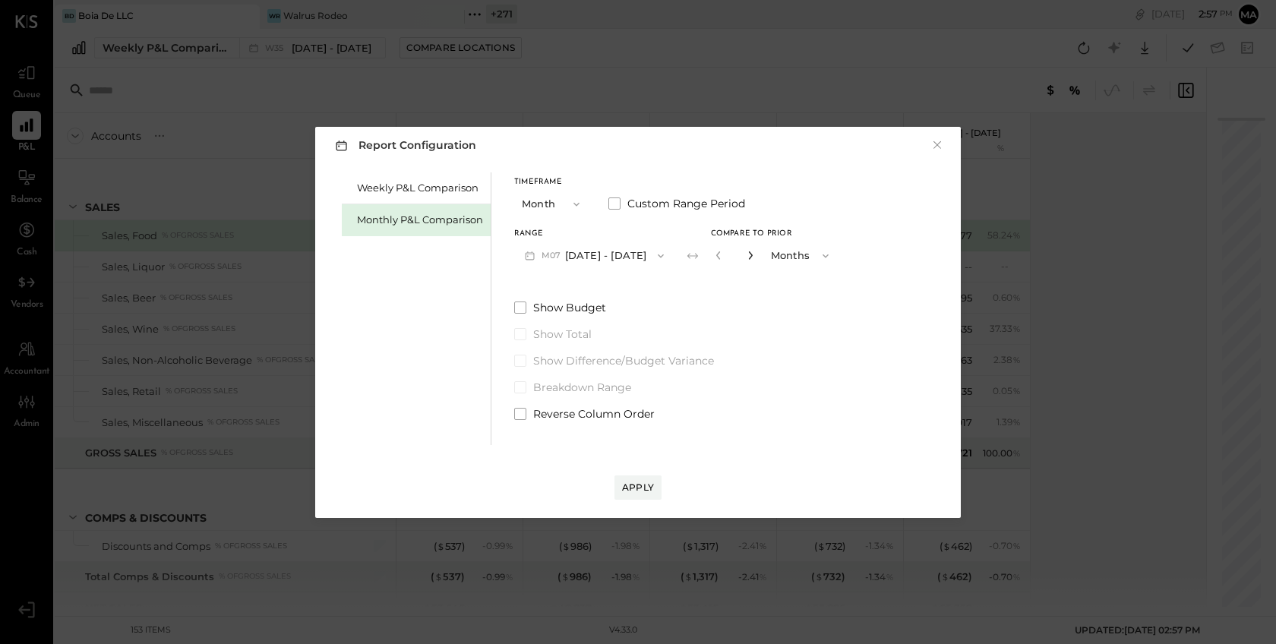
click at [746, 252] on icon "button" at bounding box center [750, 255] width 9 height 9
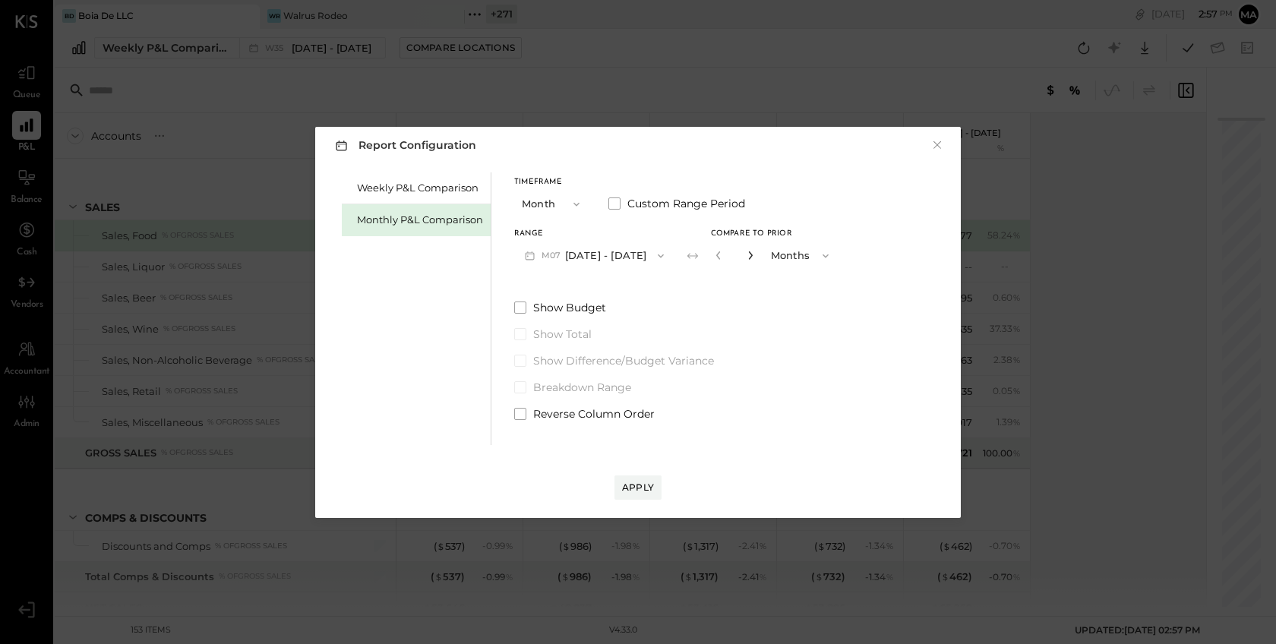
click at [746, 252] on icon "button" at bounding box center [750, 255] width 9 height 9
click at [714, 256] on icon "button" at bounding box center [718, 255] width 9 height 9
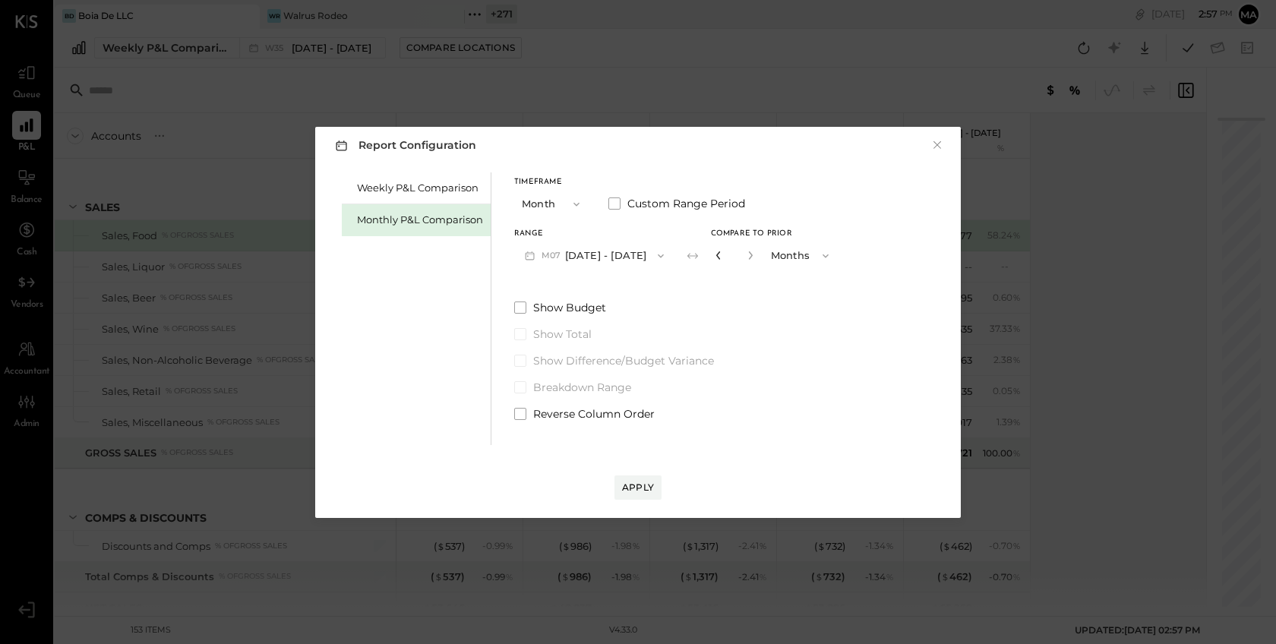
type input "**"
click at [638, 481] on div "Apply" at bounding box center [638, 487] width 32 height 13
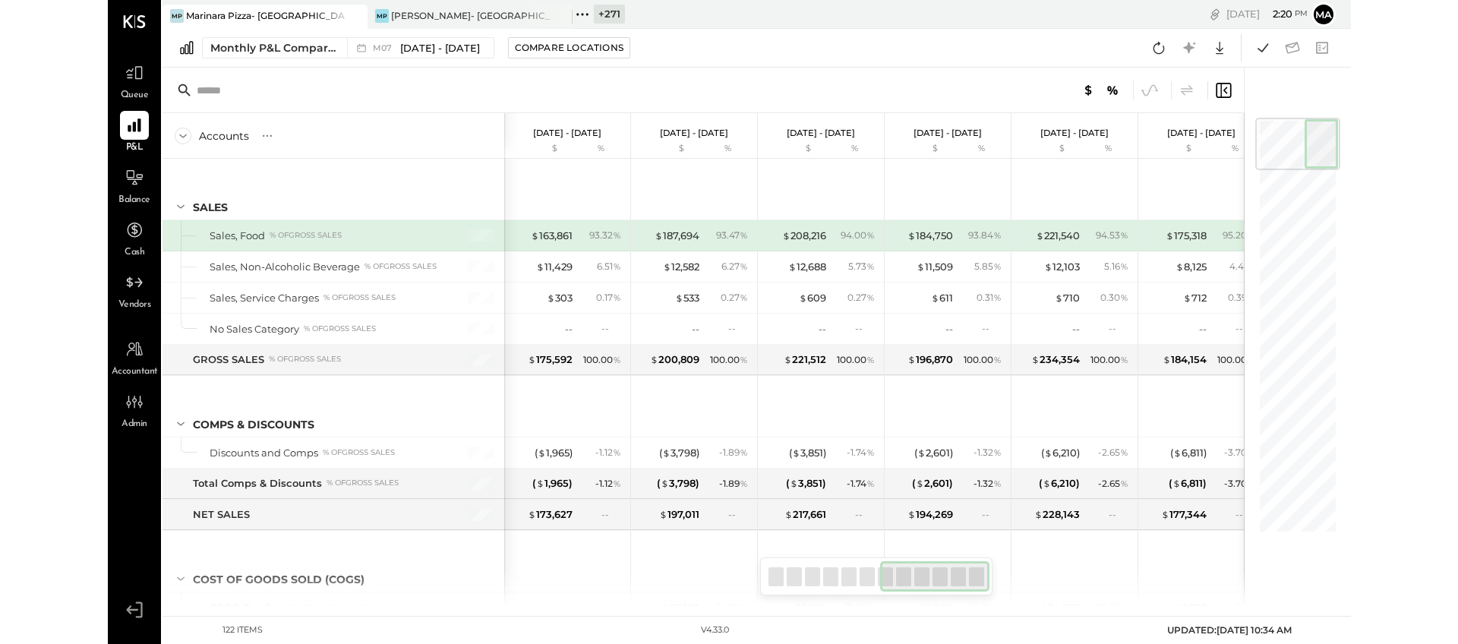
scroll to position [0, 782]
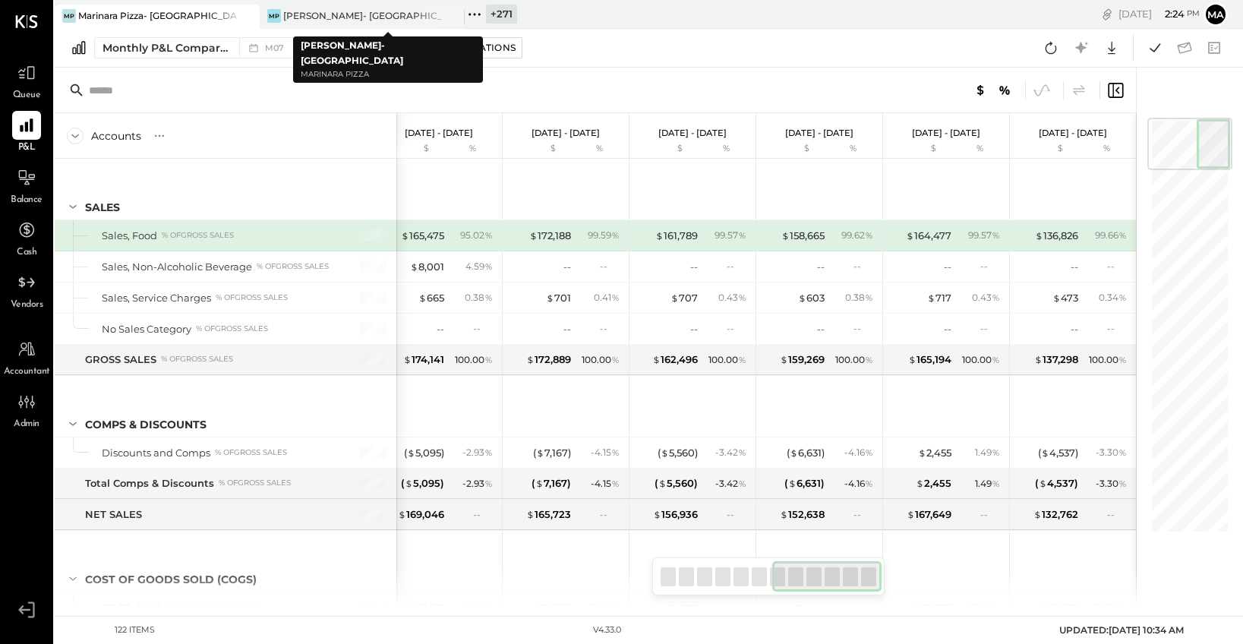
click at [473, 12] on icon at bounding box center [475, 15] width 20 height 20
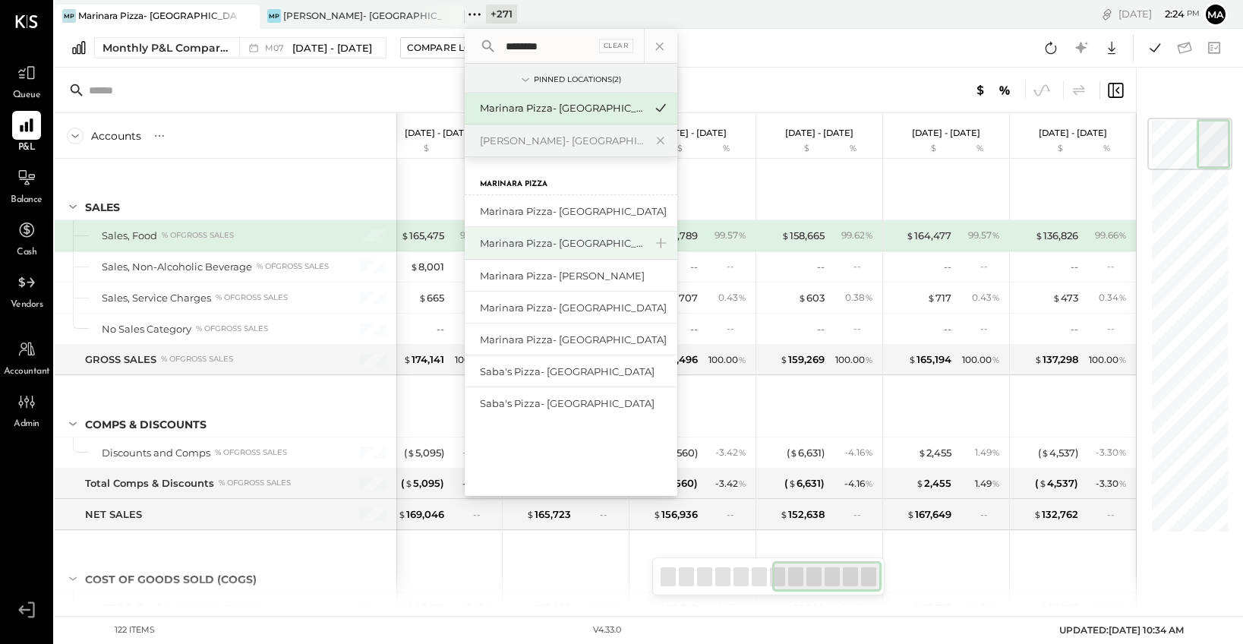
type input "********"
click at [548, 245] on div "Marinara Pizza- [GEOGRAPHIC_DATA]." at bounding box center [562, 243] width 164 height 14
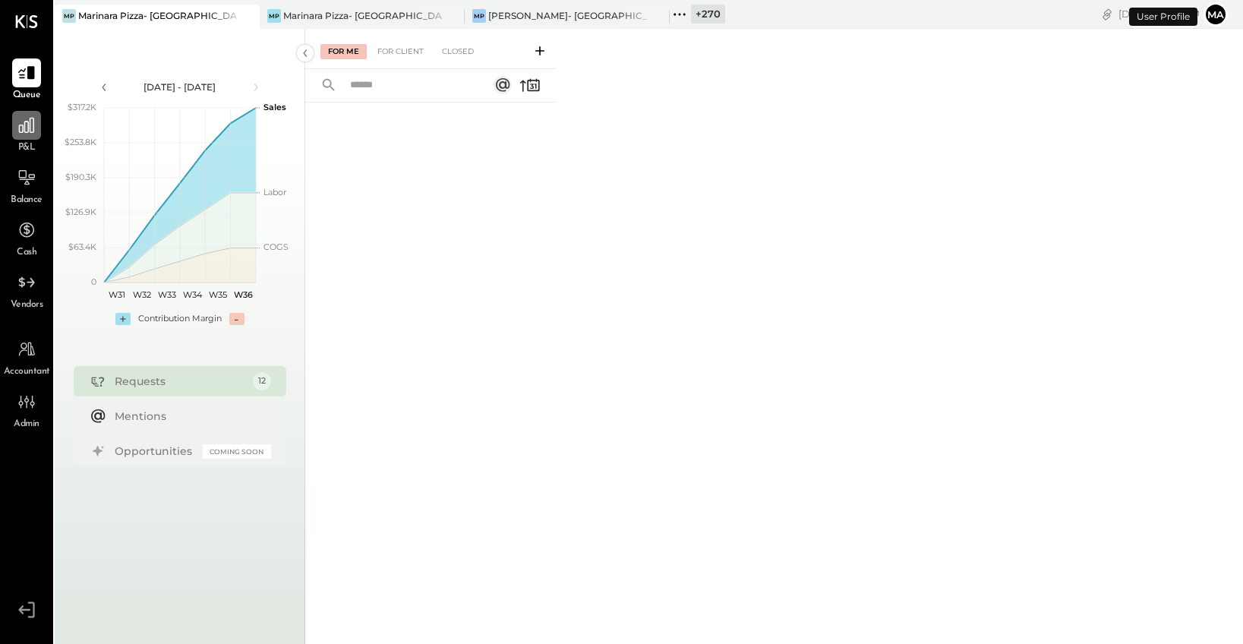
click at [38, 137] on div at bounding box center [26, 125] width 29 height 29
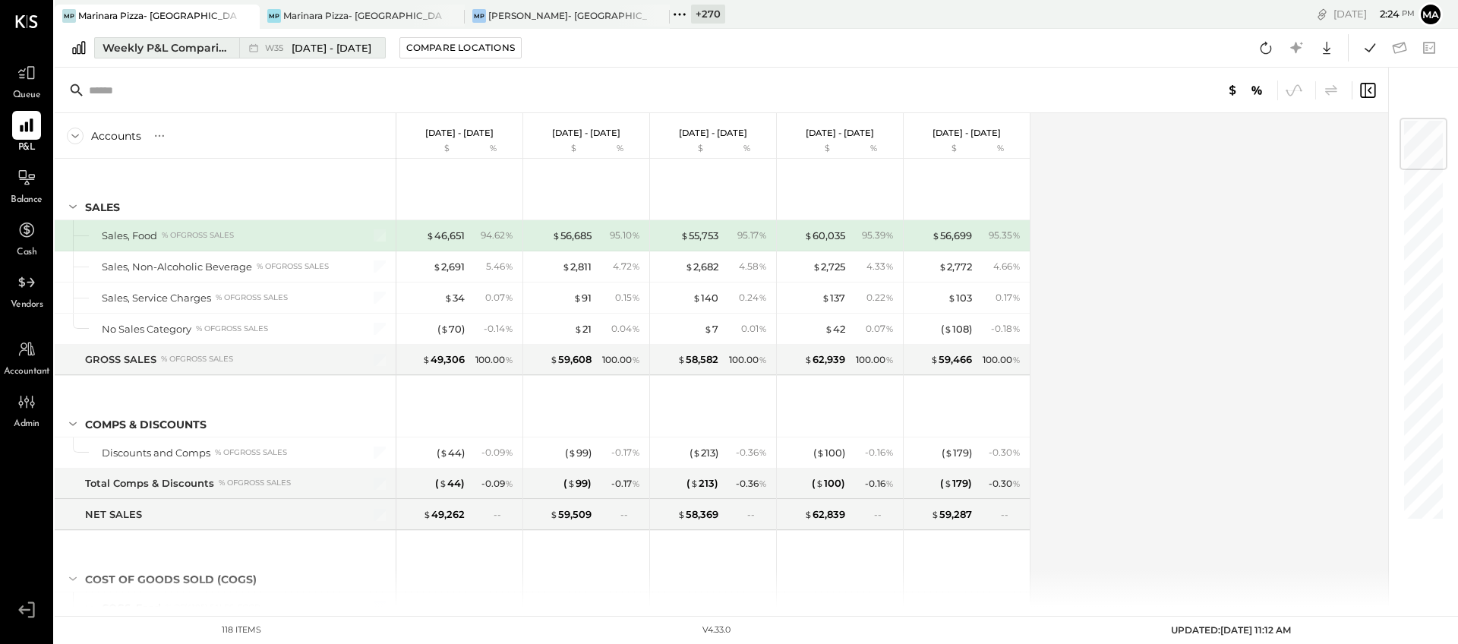
click at [199, 52] on div "Weekly P&L Comparison" at bounding box center [167, 47] width 128 height 15
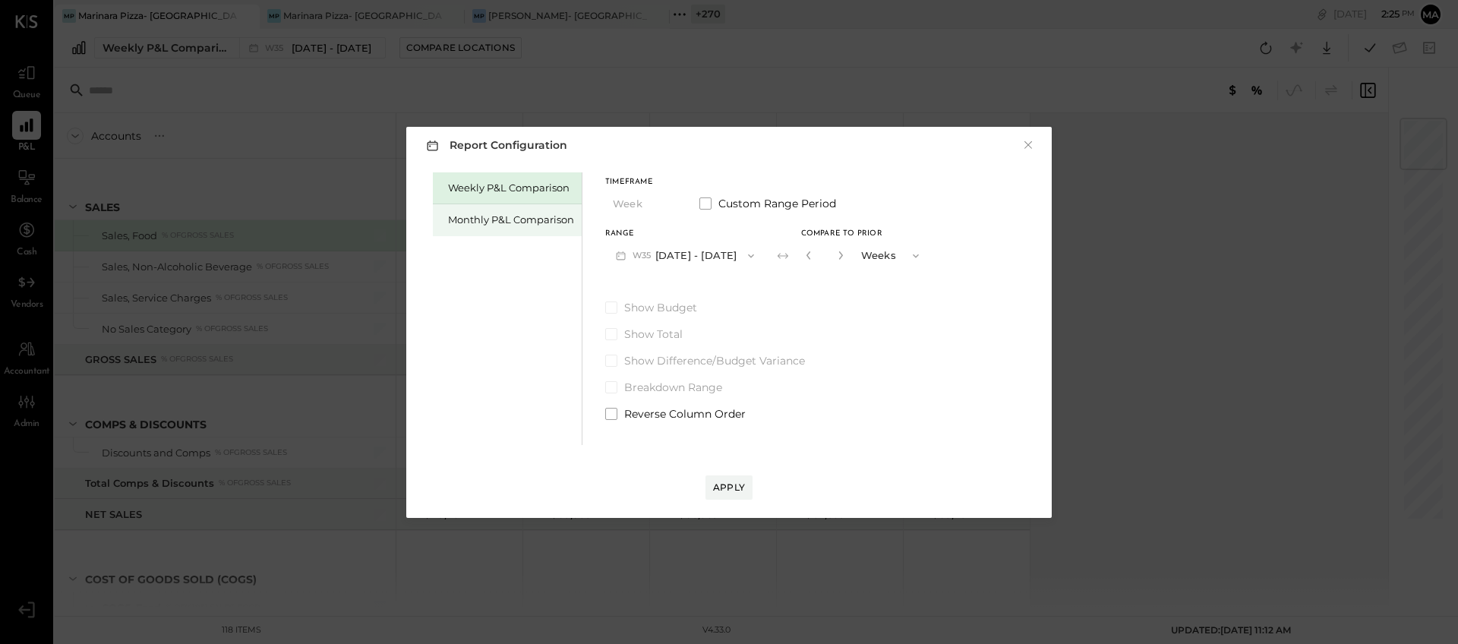
click at [531, 218] on div "Monthly P&L Comparison" at bounding box center [511, 220] width 126 height 14
click at [692, 248] on button "M09 Sep 1 - 30, 2025" at bounding box center [685, 256] width 160 height 28
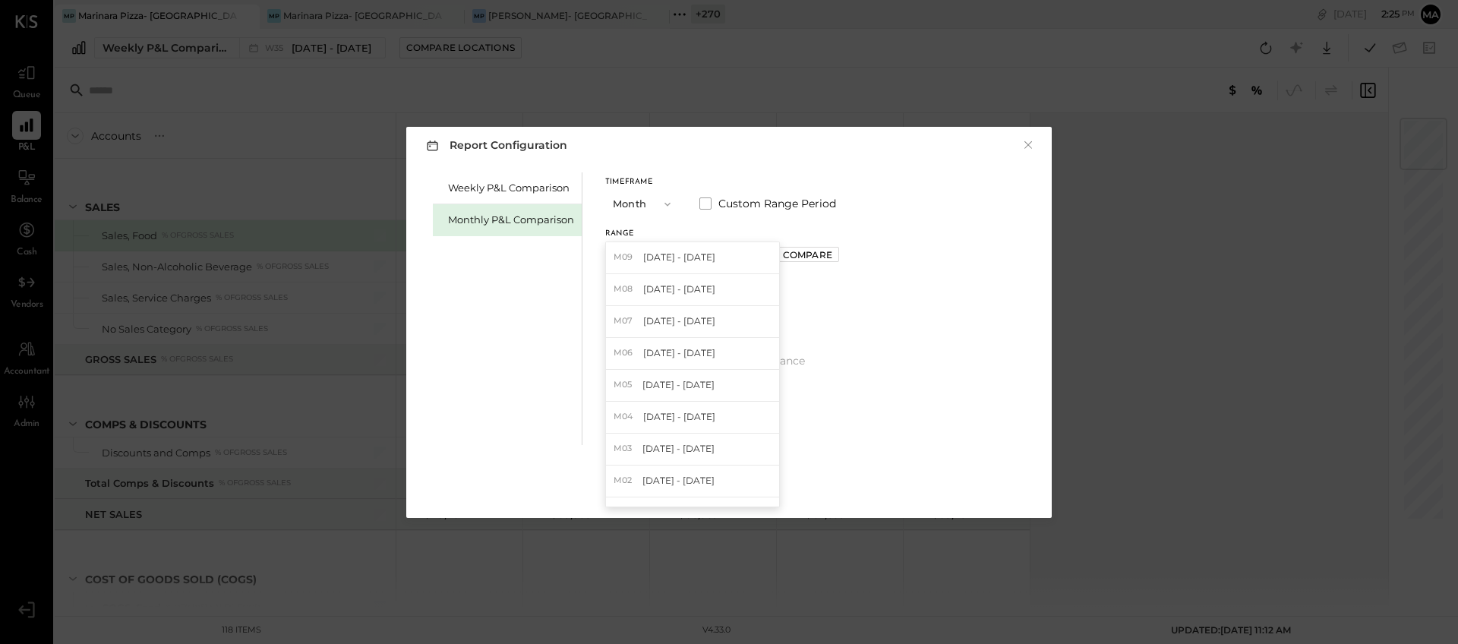
drag, startPoint x: 688, startPoint y: 327, endPoint x: 745, endPoint y: 275, distance: 76.9
click at [688, 326] on span "[DATE] - [DATE]" at bounding box center [679, 320] width 72 height 13
drag, startPoint x: 797, startPoint y: 254, endPoint x: 787, endPoint y: 254, distance: 9.9
click at [797, 254] on div "Compare" at bounding box center [807, 254] width 49 height 13
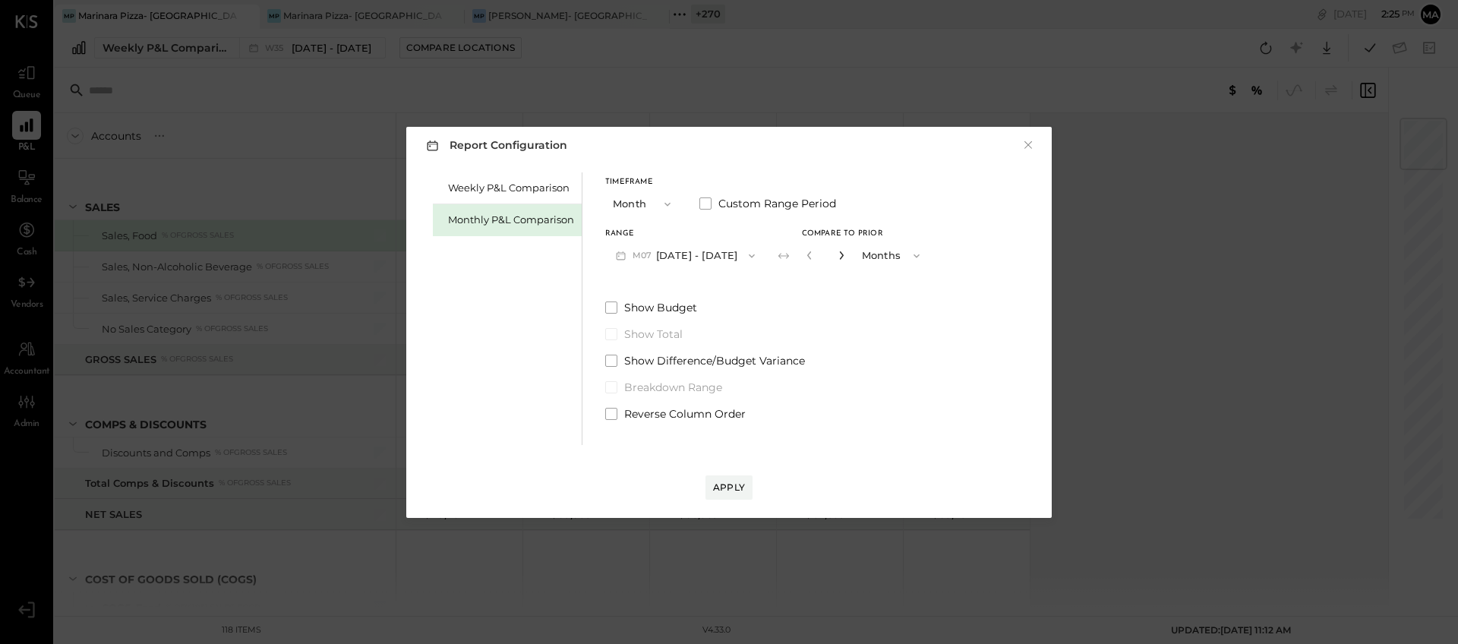
click at [837, 252] on icon "button" at bounding box center [841, 255] width 9 height 9
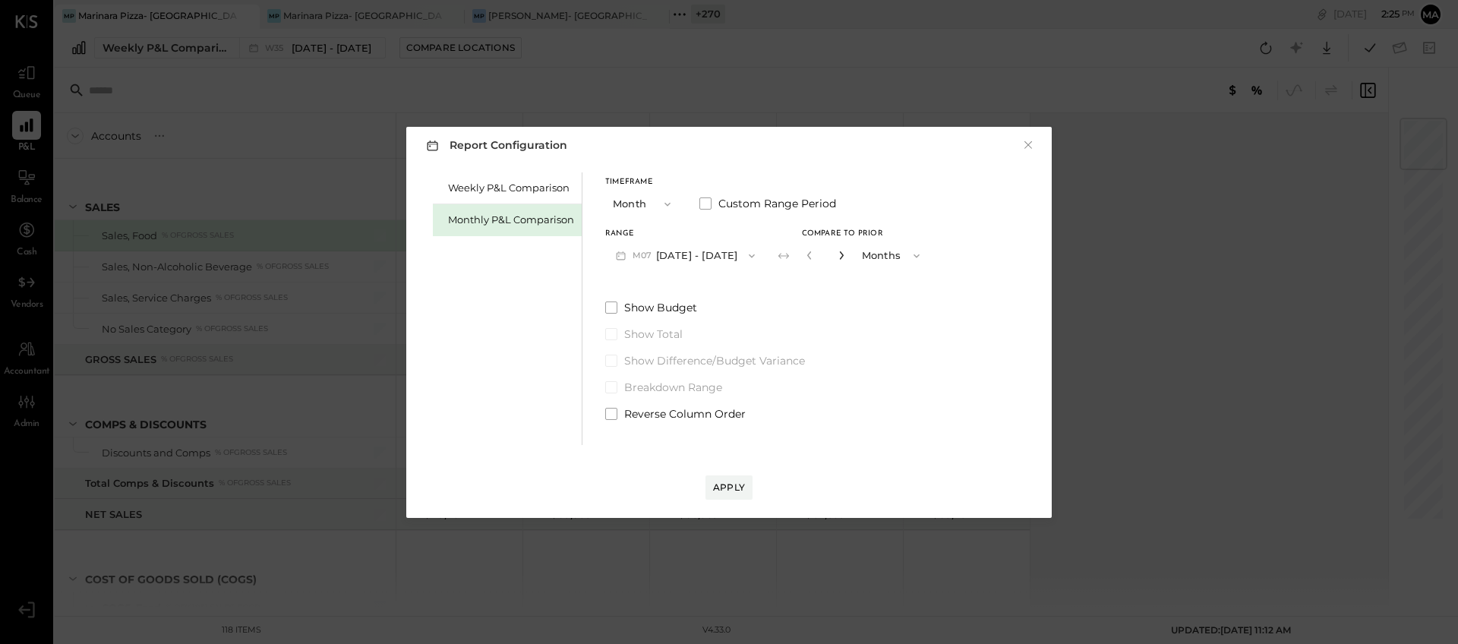
click at [837, 252] on icon "button" at bounding box center [841, 255] width 9 height 9
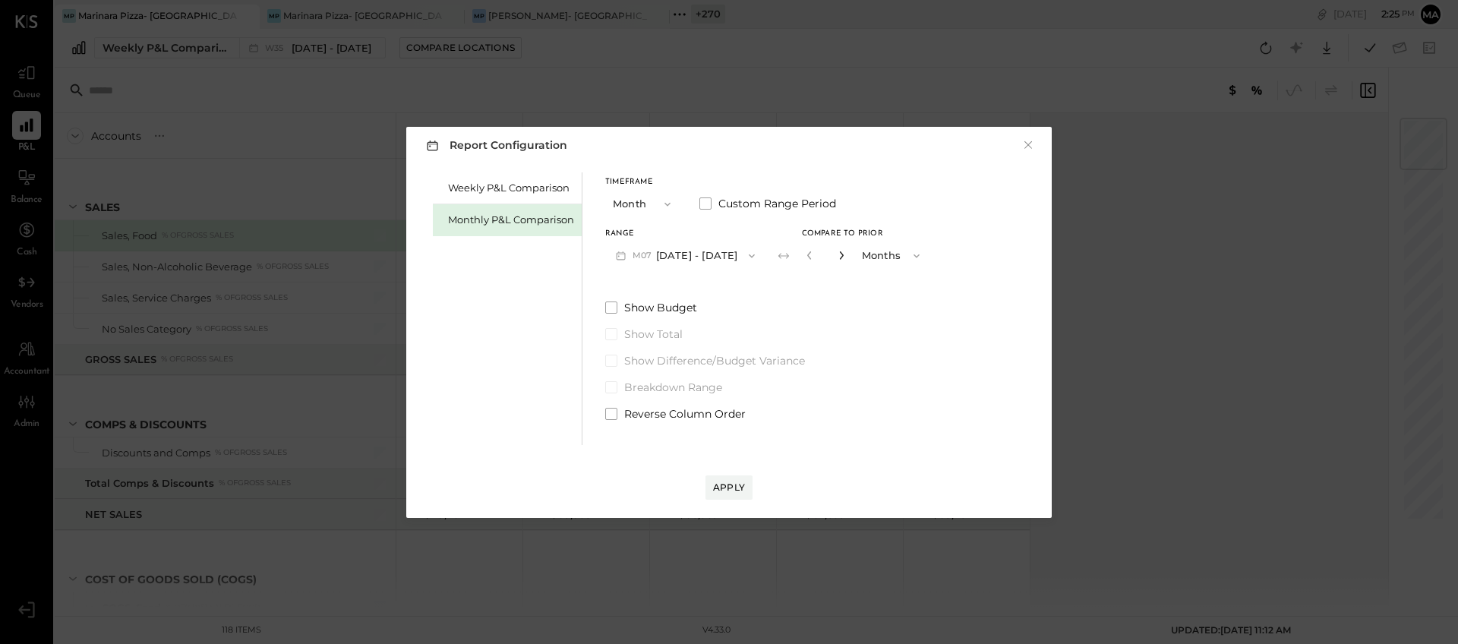
type input "**"
click at [728, 485] on div "Apply" at bounding box center [729, 487] width 32 height 13
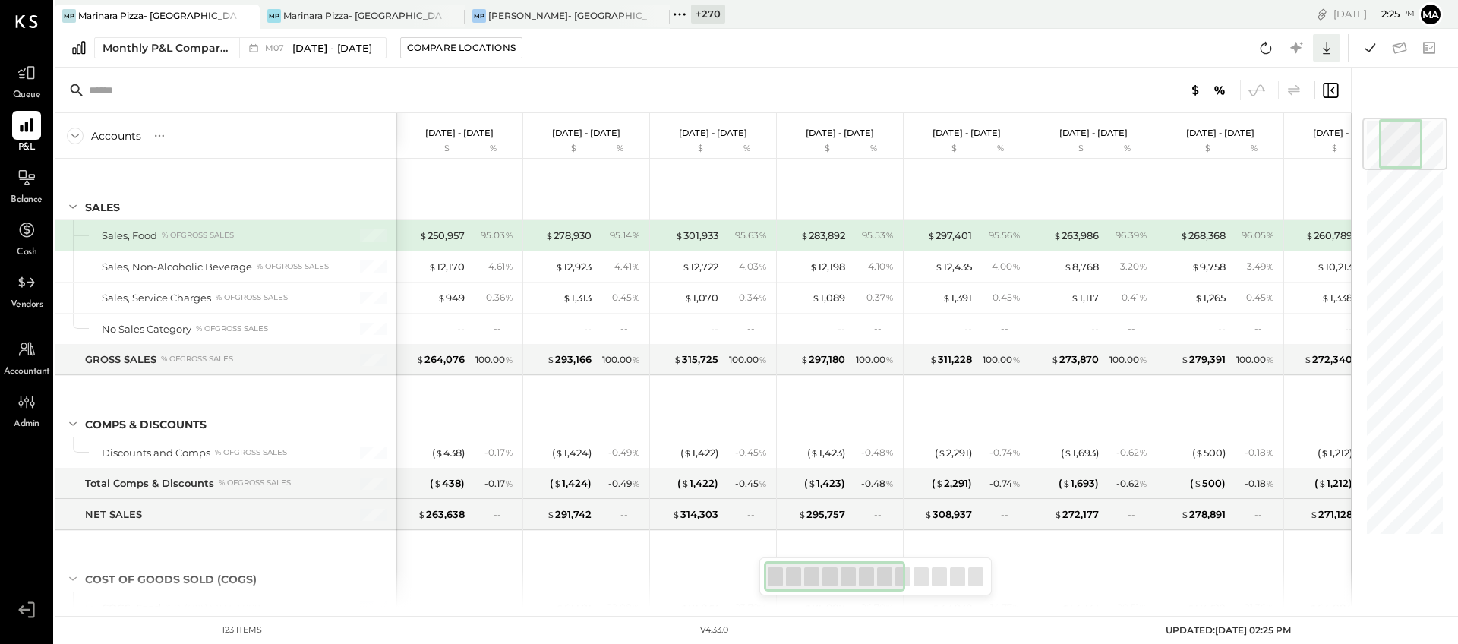
click at [1243, 46] on icon at bounding box center [1327, 48] width 20 height 20
click at [1243, 80] on link "CSV" at bounding box center [1280, 73] width 122 height 32
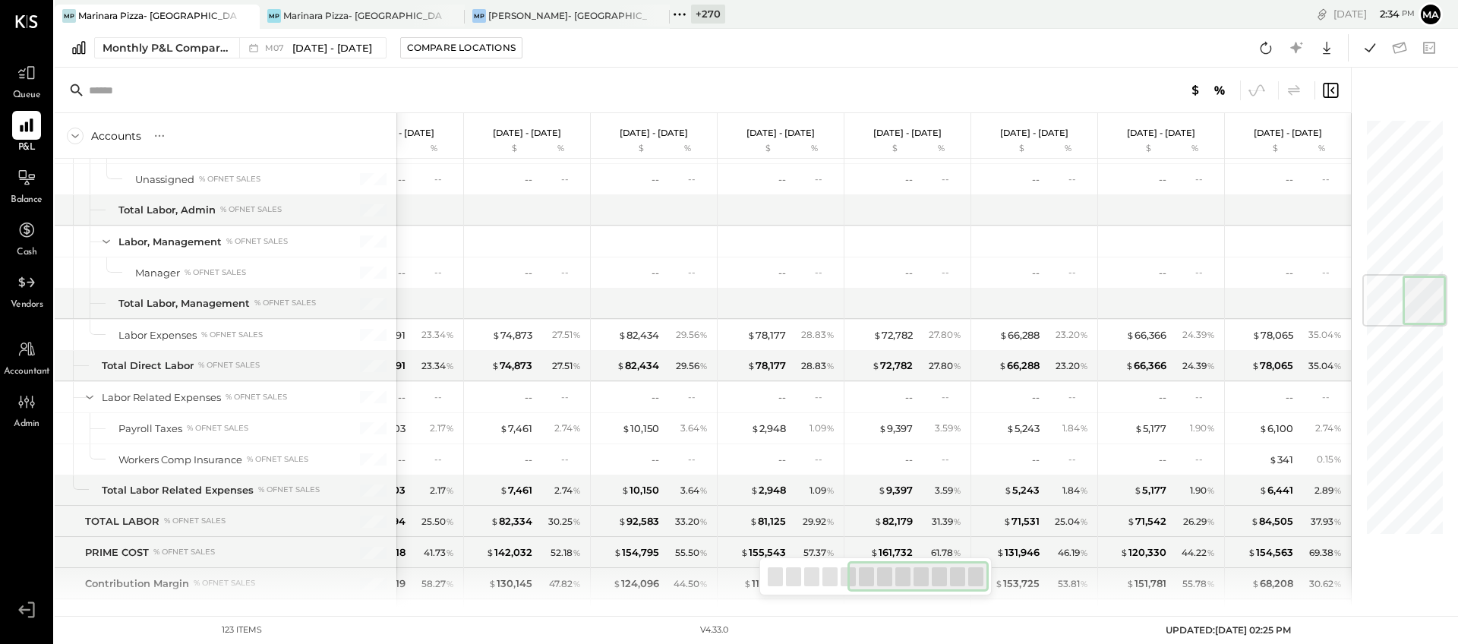
scroll to position [1330, 0]
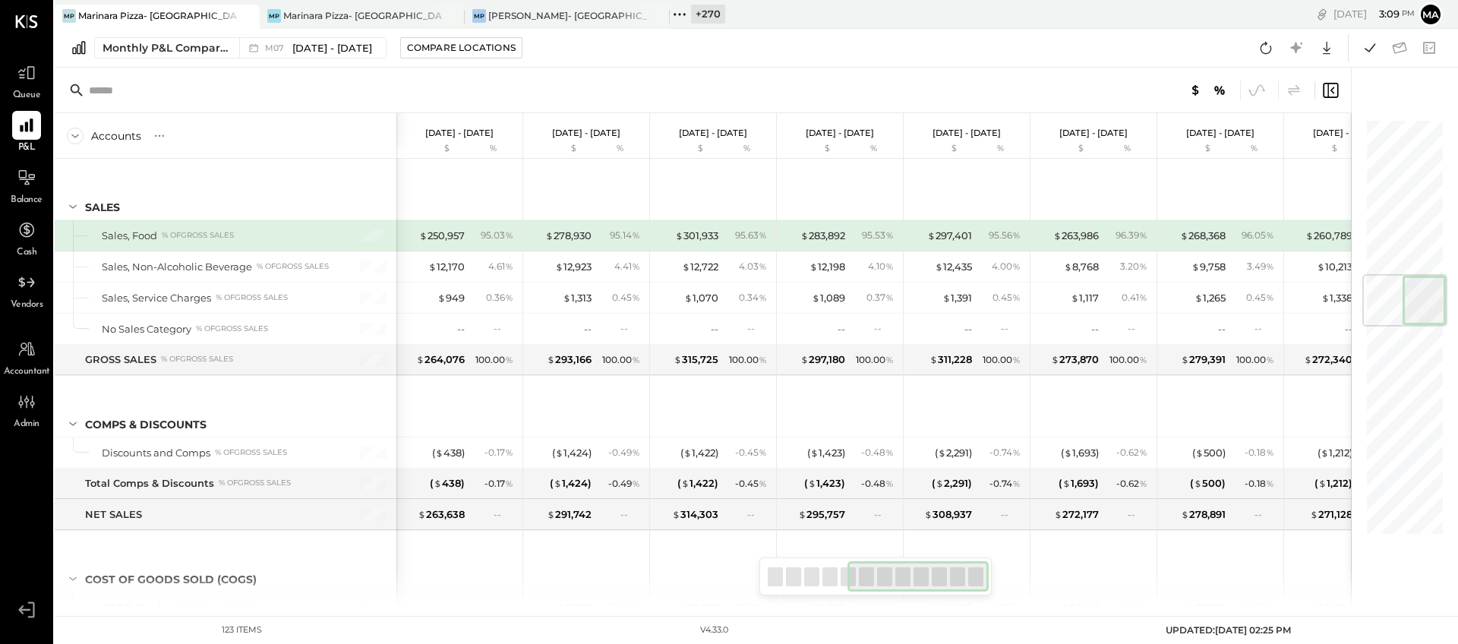
scroll to position [0, 567]
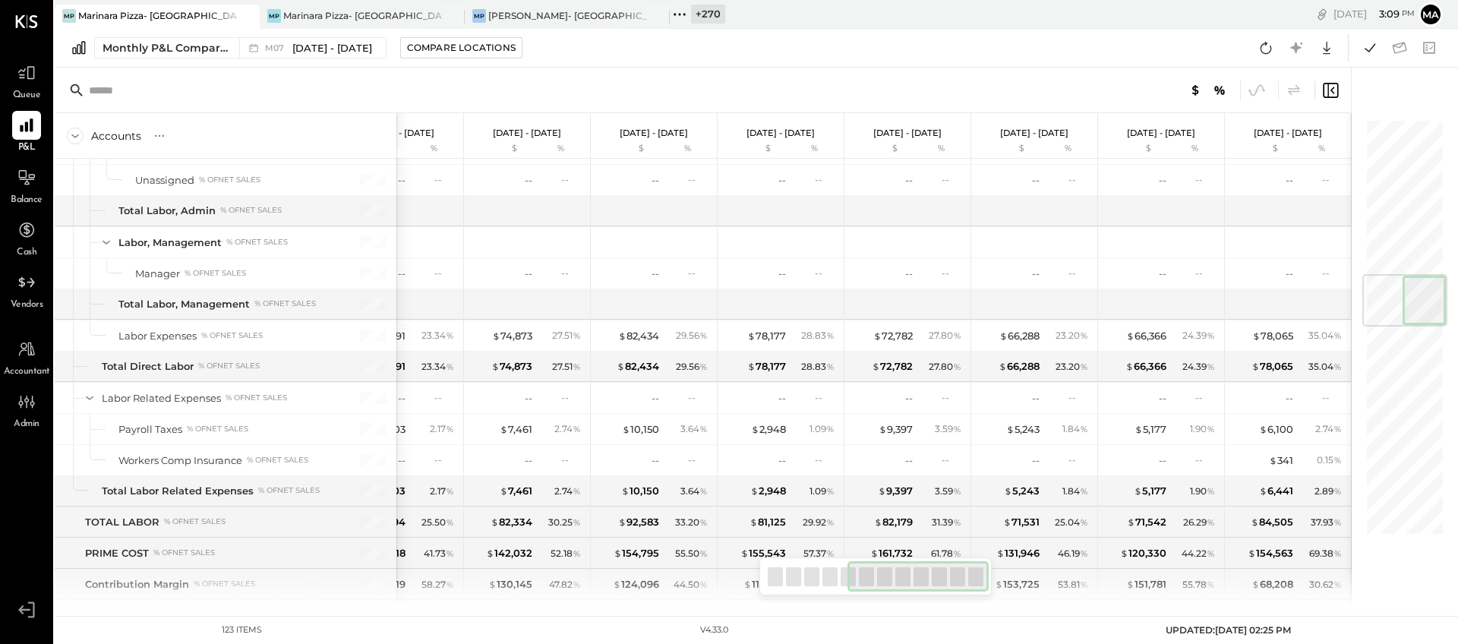
click at [679, 14] on icon at bounding box center [679, 14] width 2 height 2
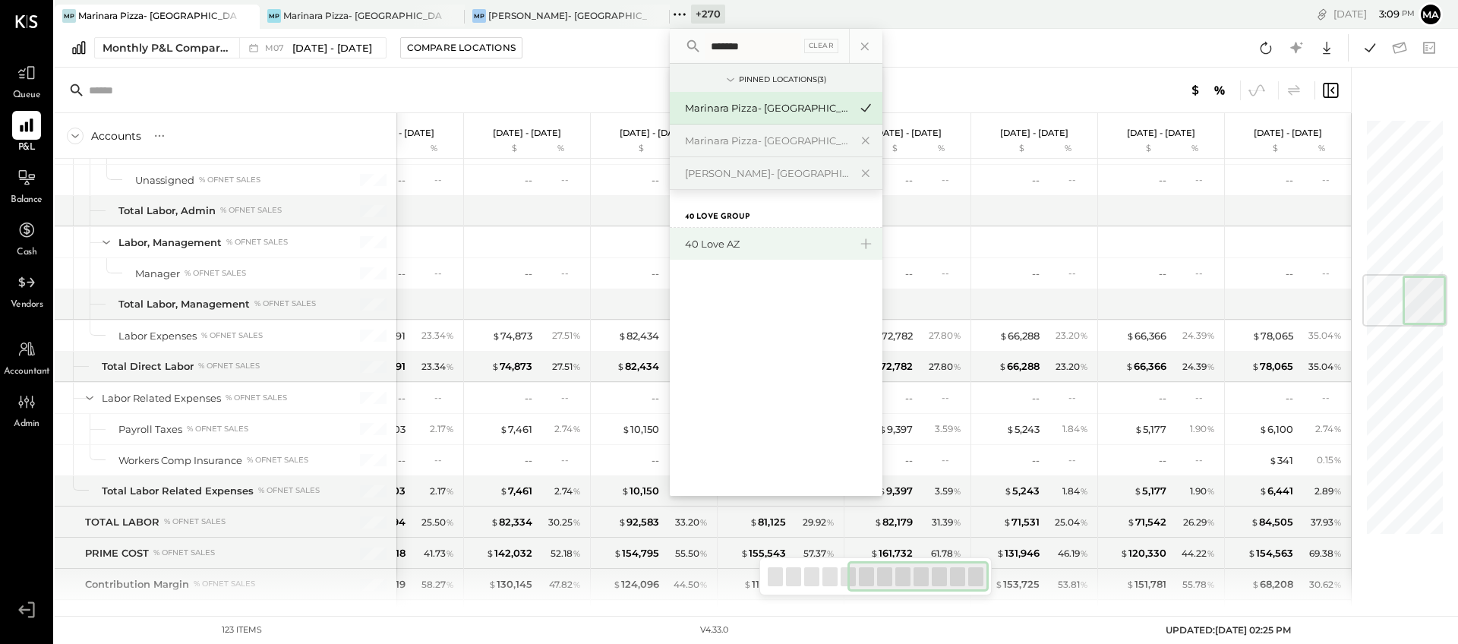
type input "*******"
click at [733, 241] on div "40 Love AZ" at bounding box center [767, 244] width 164 height 14
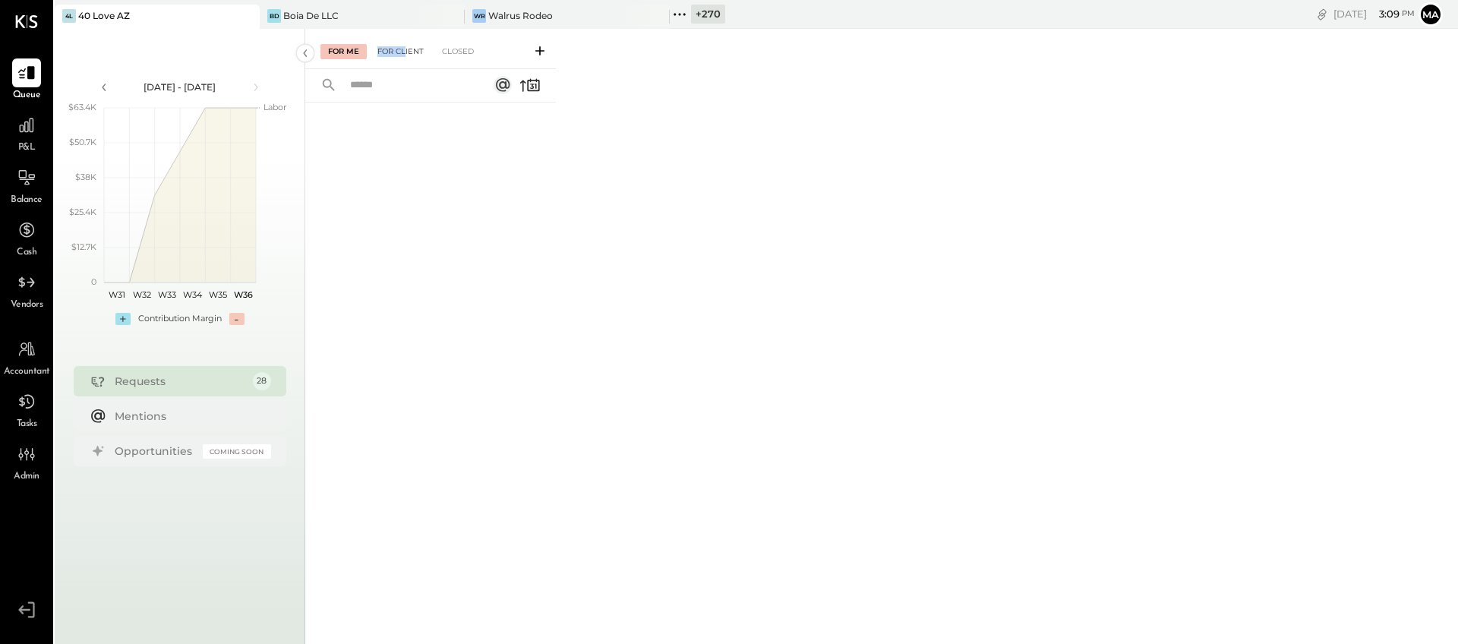
click at [405, 44] on div "For Client" at bounding box center [401, 51] width 62 height 15
